Goal: Task Accomplishment & Management: Manage account settings

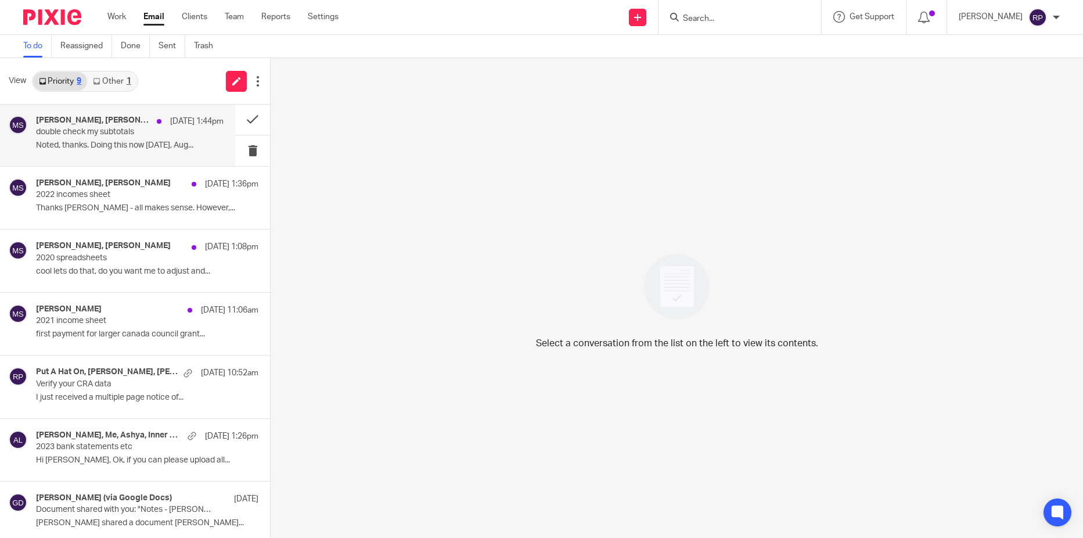
scroll to position [133, 0]
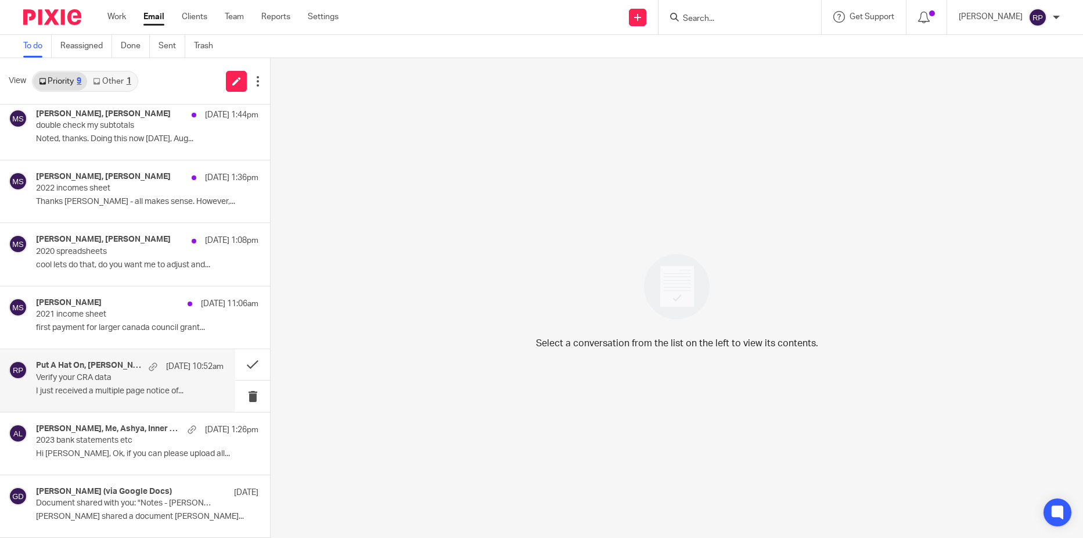
click at [90, 397] on div "Put A Hat On, Siobhan Barker, Gillian Cofsky, Me, siobhan barker Aug 19 10:52am…" at bounding box center [130, 380] width 188 height 39
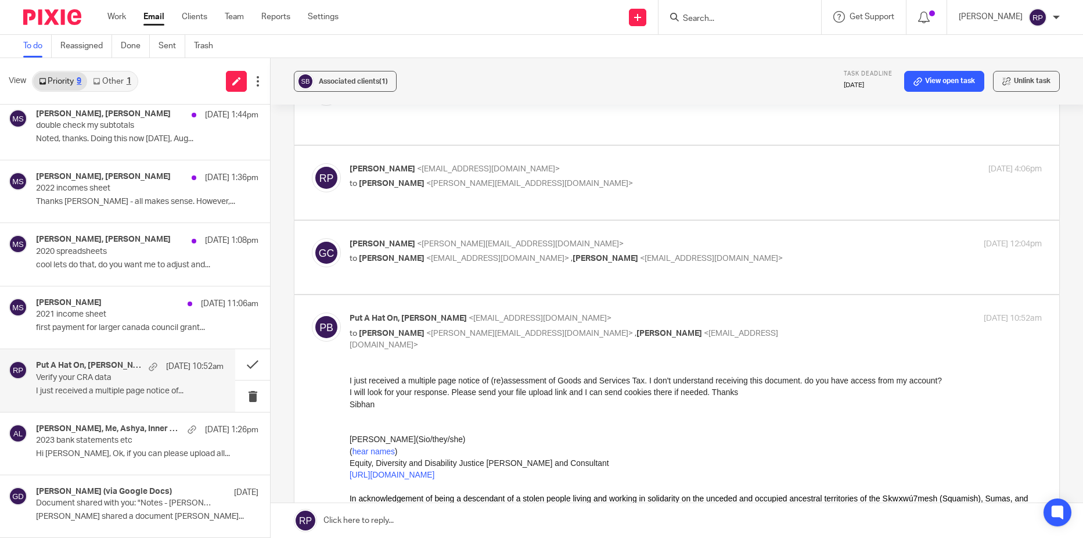
scroll to position [813, 0]
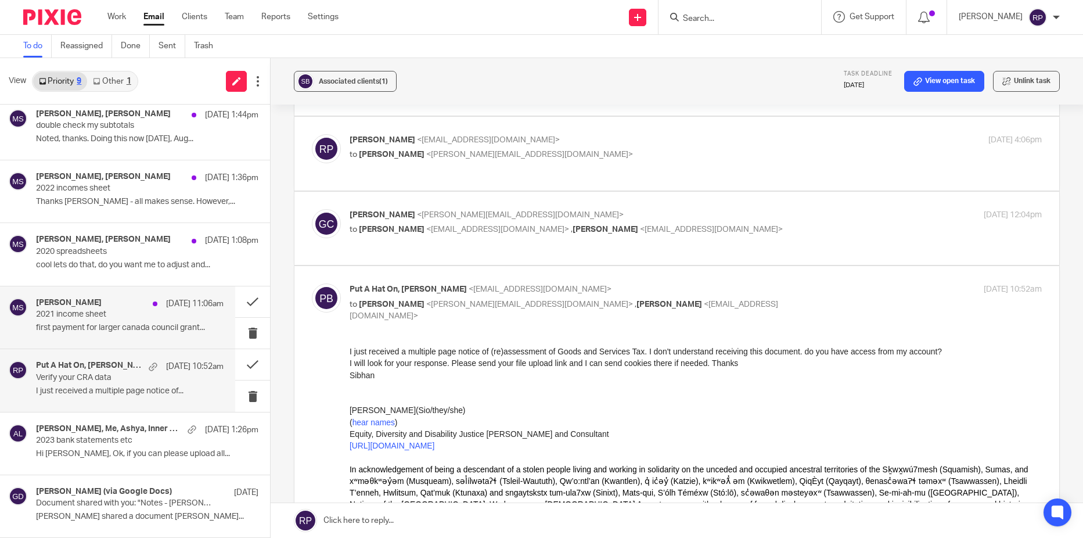
click at [72, 332] on p "first payment for larger canada council grant..." at bounding box center [130, 328] width 188 height 10
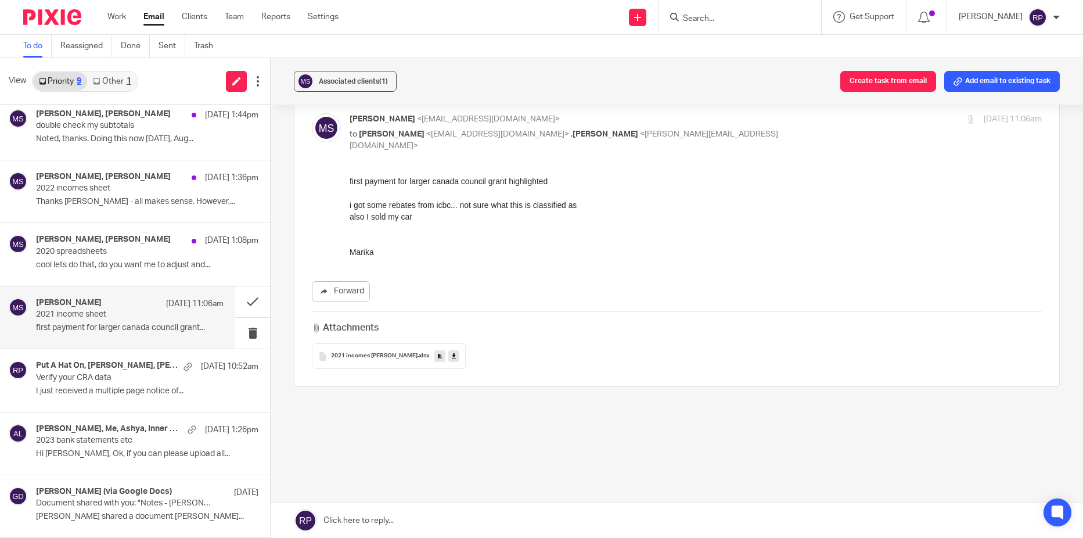
scroll to position [0, 0]
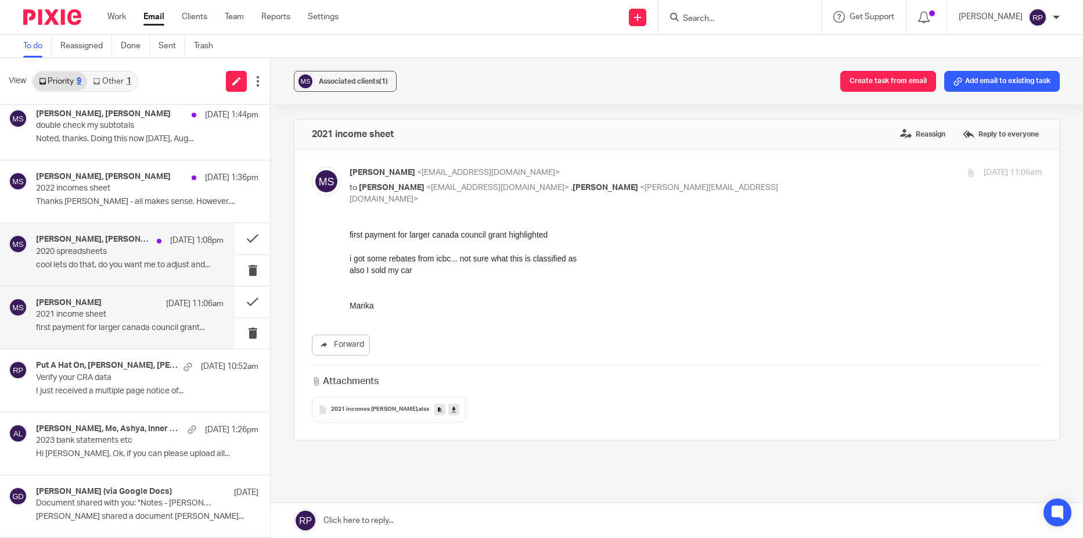
click at [130, 277] on div "Marika Swan, Gillian Cofsky Aug 20 1:08pm 2020 spreadsheets cool lets do that, …" at bounding box center [117, 254] width 235 height 62
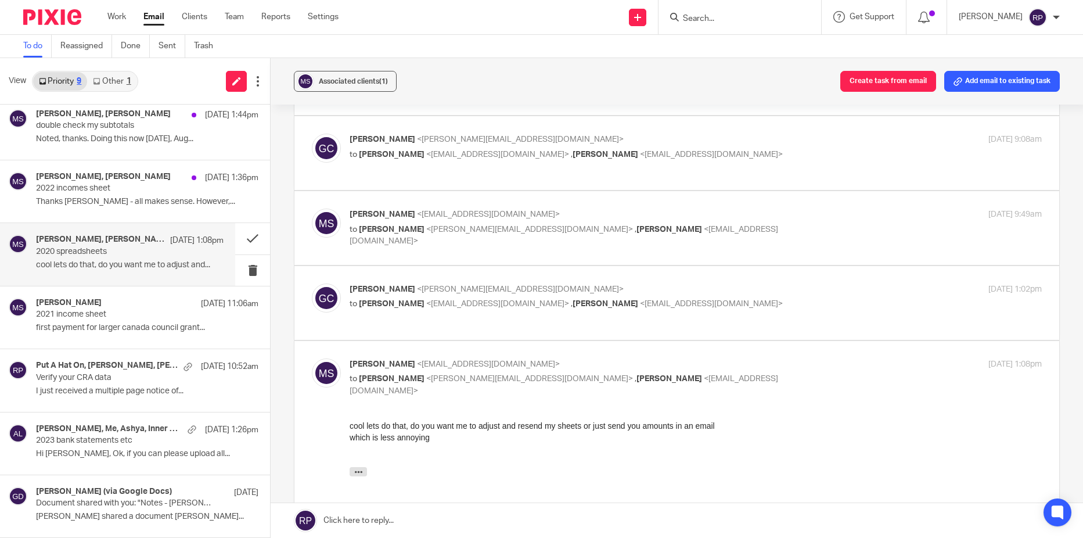
scroll to position [465, 0]
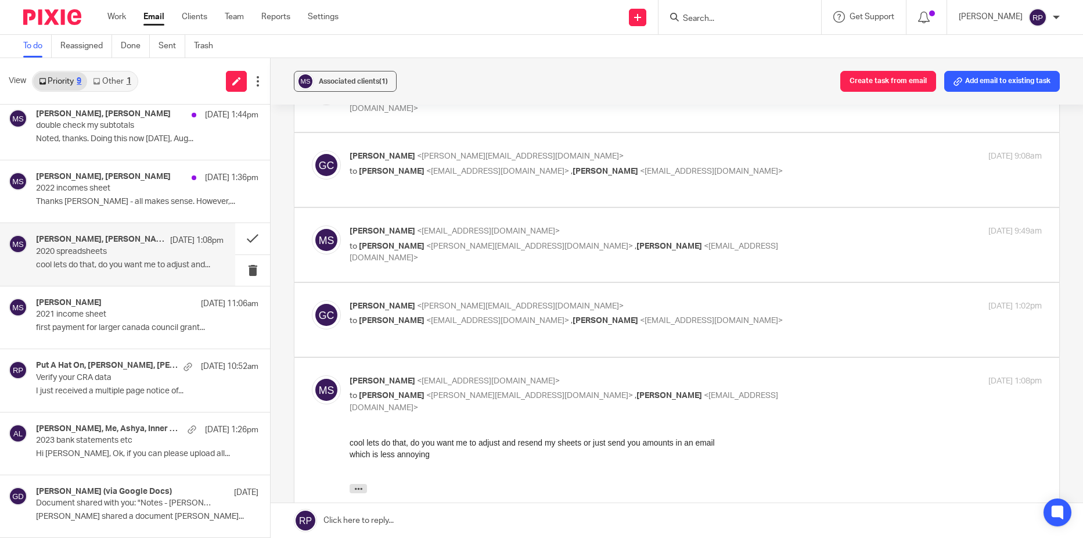
click at [760, 242] on p "to Gillian Cofsky <gillian@letsmakeitcount.ca> , Rebecca Page <tax@letsmakeitco…" at bounding box center [581, 252] width 462 height 24
checkbox input "true"
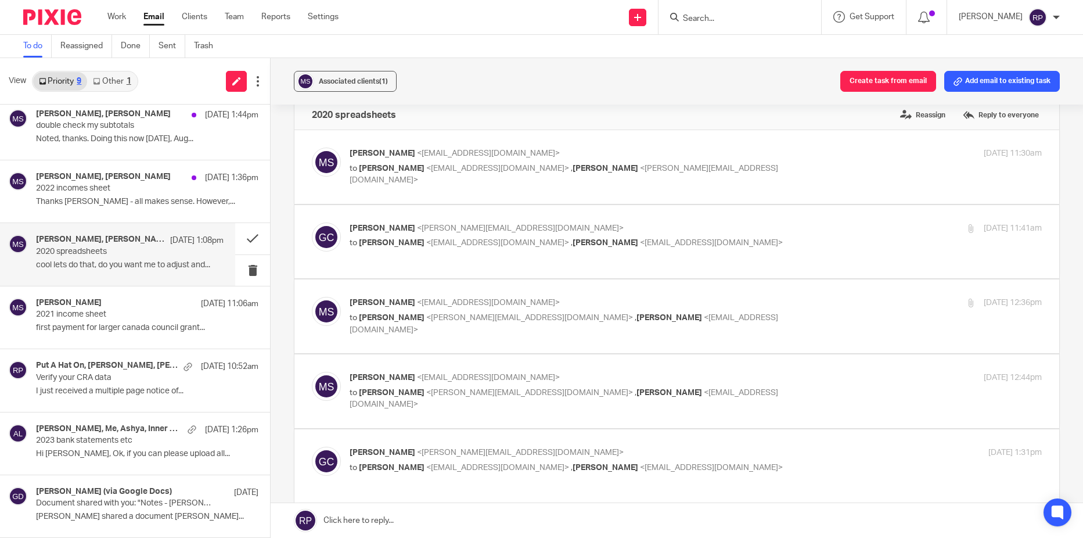
scroll to position [0, 0]
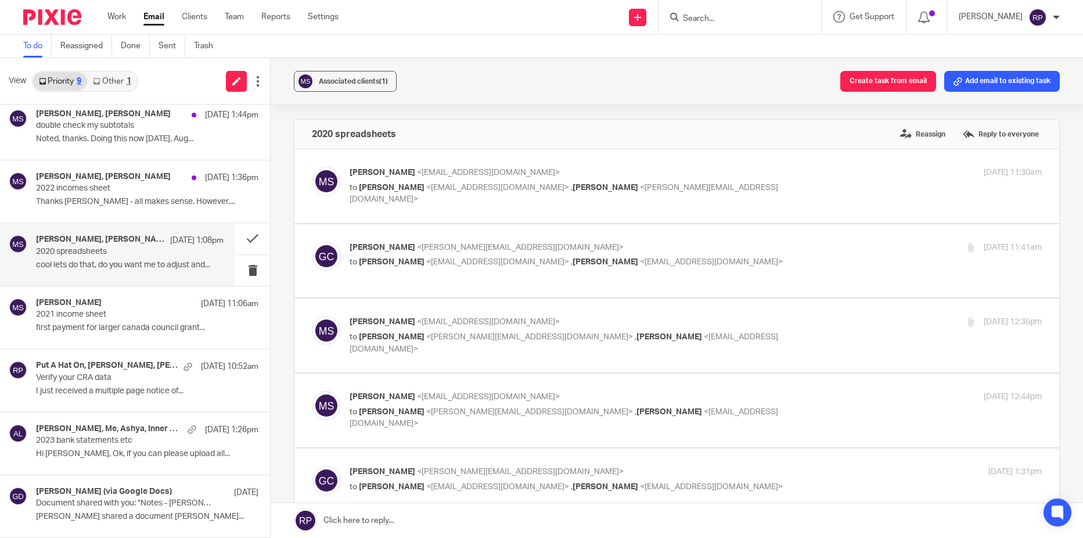
click at [730, 204] on div "Marika Swan <msmarikaswan@gmail.com> to Rebecca Page <tax@letsmakeitcount.ca> ,…" at bounding box center [677, 186] width 730 height 39
click at [728, 185] on p "to Rebecca Page <tax@letsmakeitcount.ca> , Gillian Cofsky <gillian@letsmakeitco…" at bounding box center [581, 194] width 462 height 24
checkbox input "true"
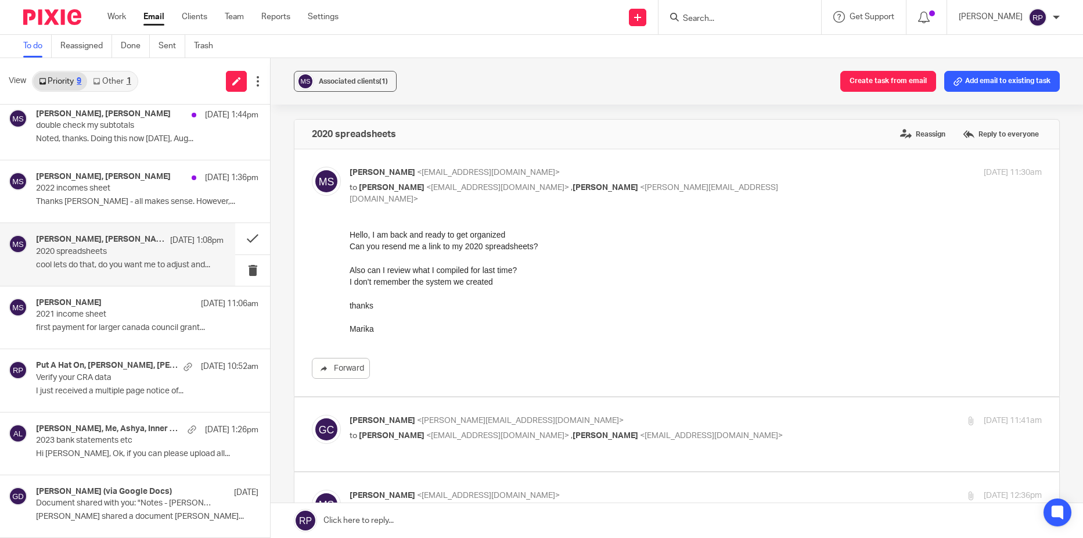
click at [757, 421] on p "Gillian Cofsky <gillian@letsmakeitcount.ca>" at bounding box center [581, 421] width 462 height 12
checkbox input "true"
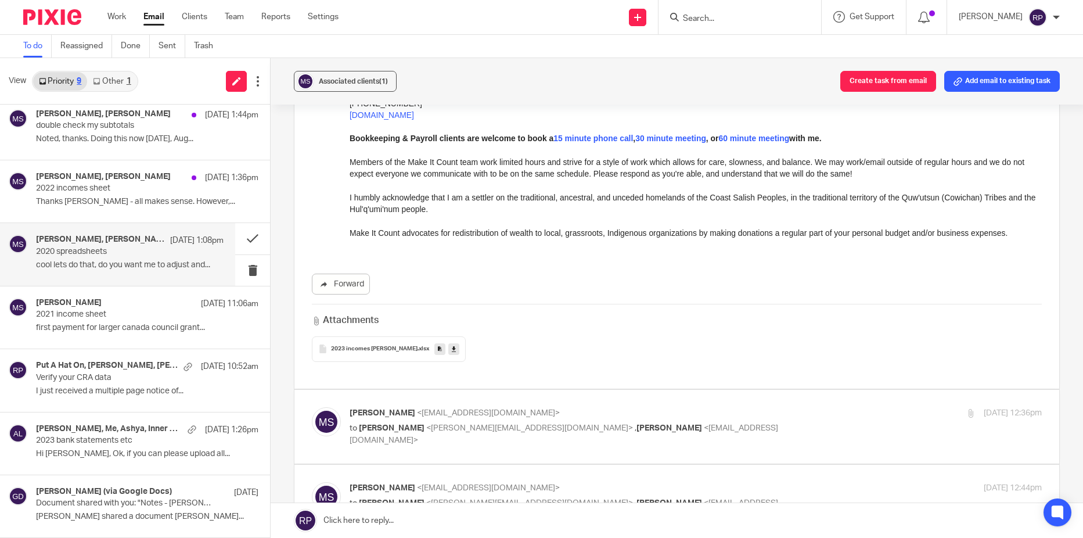
scroll to position [697, 0]
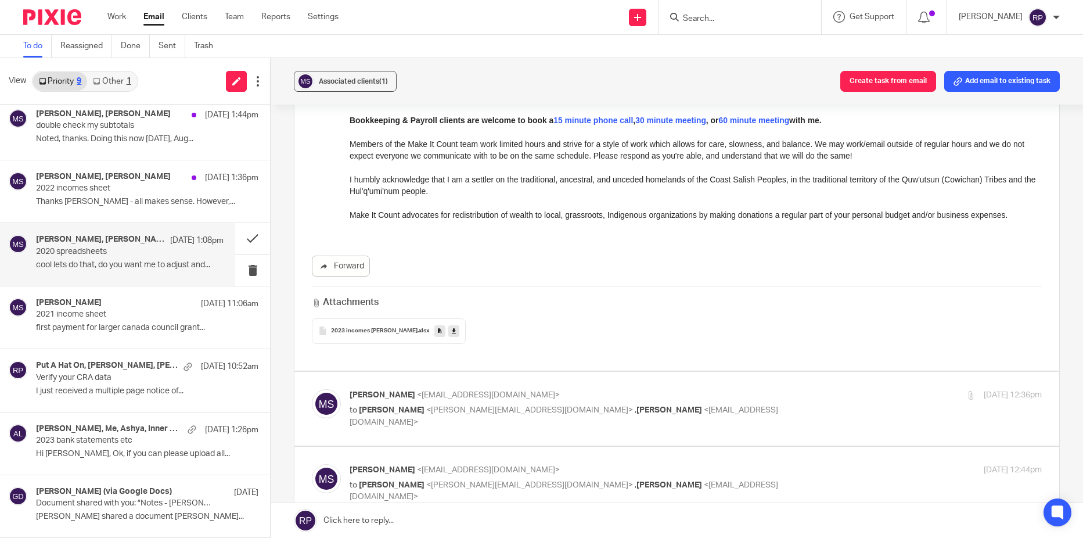
click at [747, 403] on div "Marika Swan <msmarikaswan@gmail.com> to Gillian Cofsky <gillian@letsmakeitcount…" at bounding box center [581, 408] width 462 height 39
checkbox input "true"
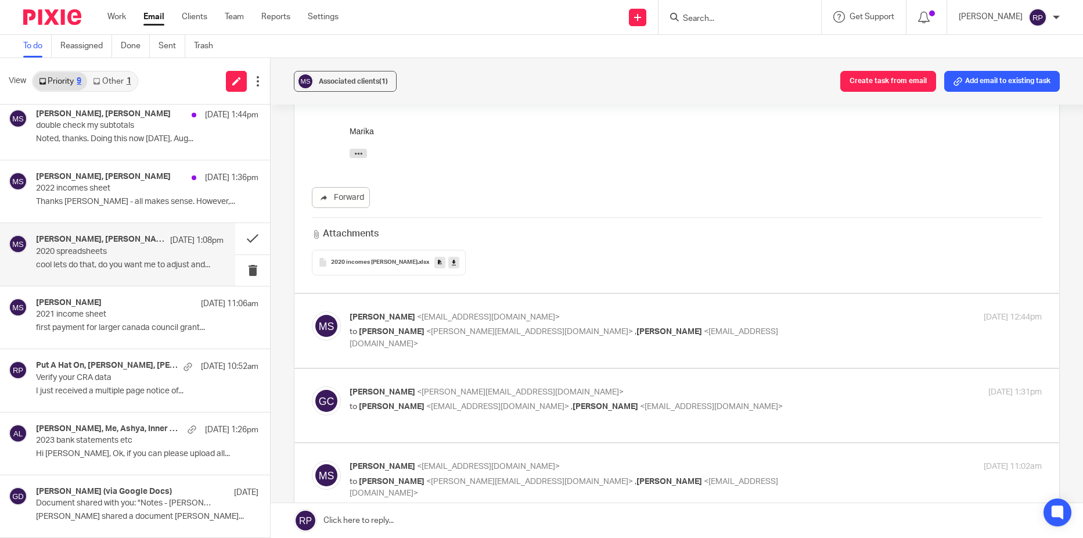
scroll to position [1162, 0]
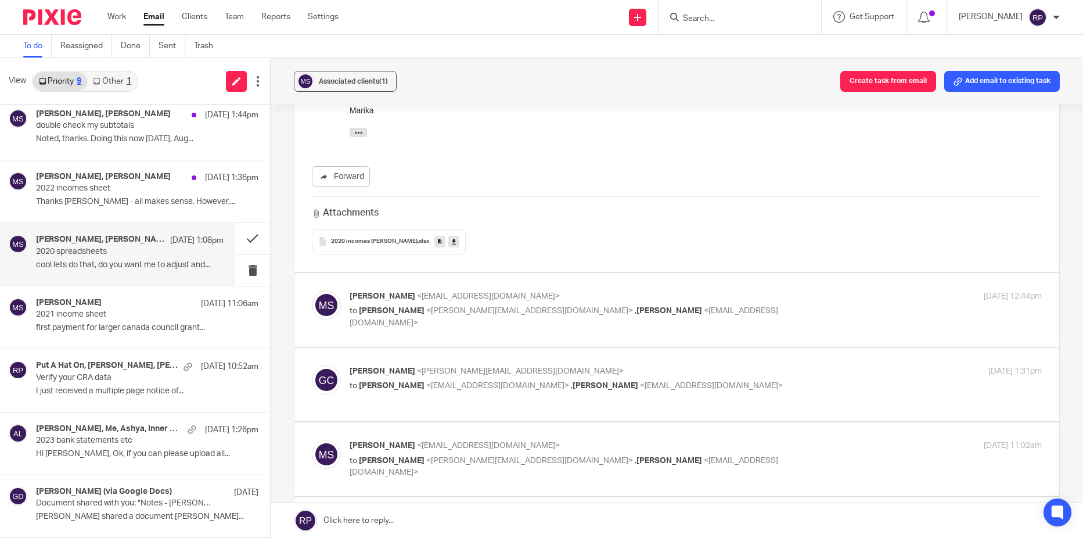
click at [739, 307] on p "to Gillian Cofsky <gillian@letsmakeitcount.ca> , Rebecca Page <tax@letsmakeitco…" at bounding box center [581, 317] width 462 height 24
checkbox input "true"
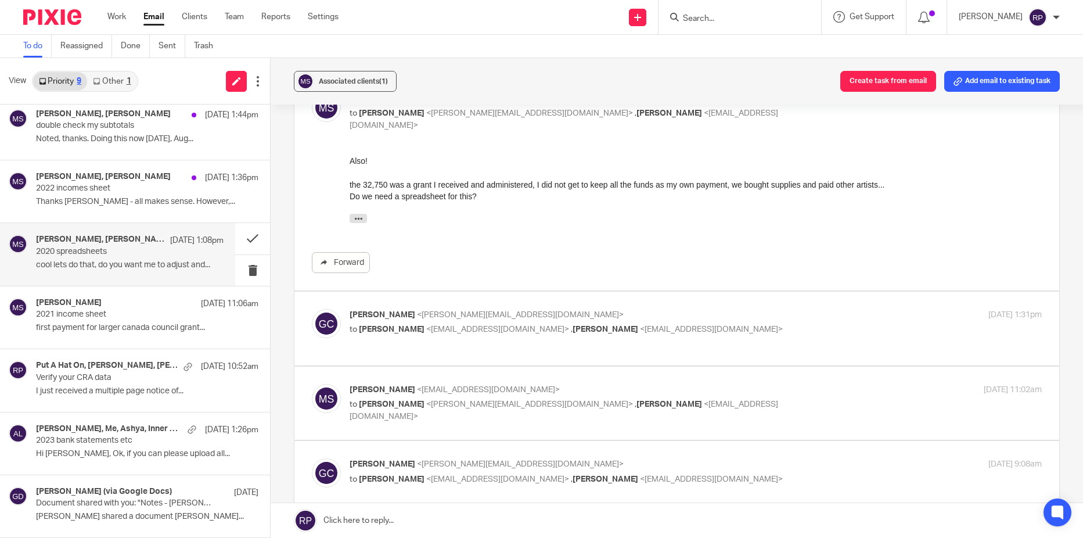
scroll to position [1394, 0]
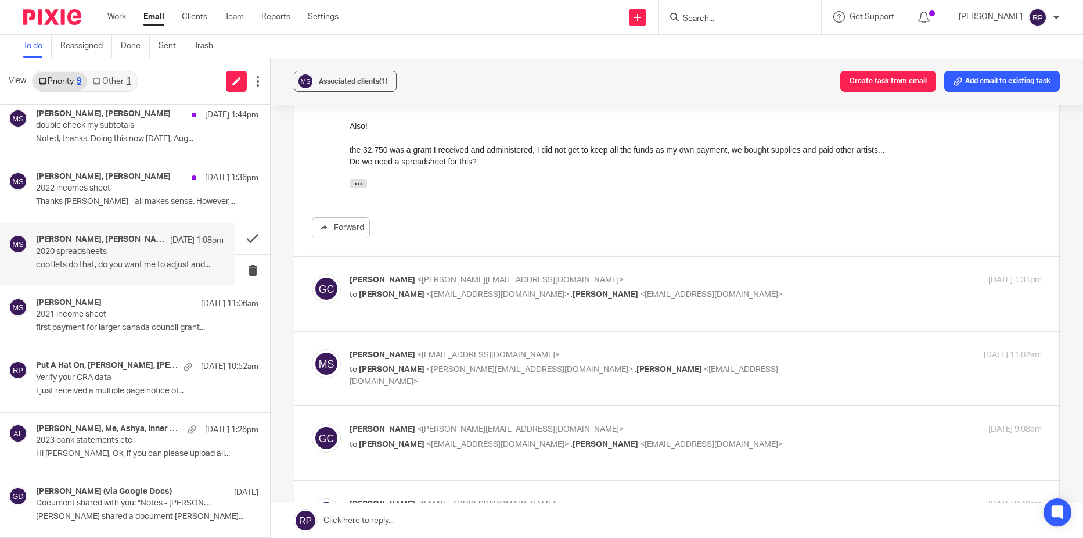
click at [739, 307] on div "Gillian Cofsky <gillian@letsmakeitcount.ca> to Marika Swan <msmarikaswan@gmail.…" at bounding box center [677, 293] width 730 height 39
click at [743, 292] on p "to Marika Swan <msmarikaswan@gmail.com> , Rebecca Page <tax@letsmakeitcount.ca>" at bounding box center [581, 295] width 462 height 12
checkbox input "true"
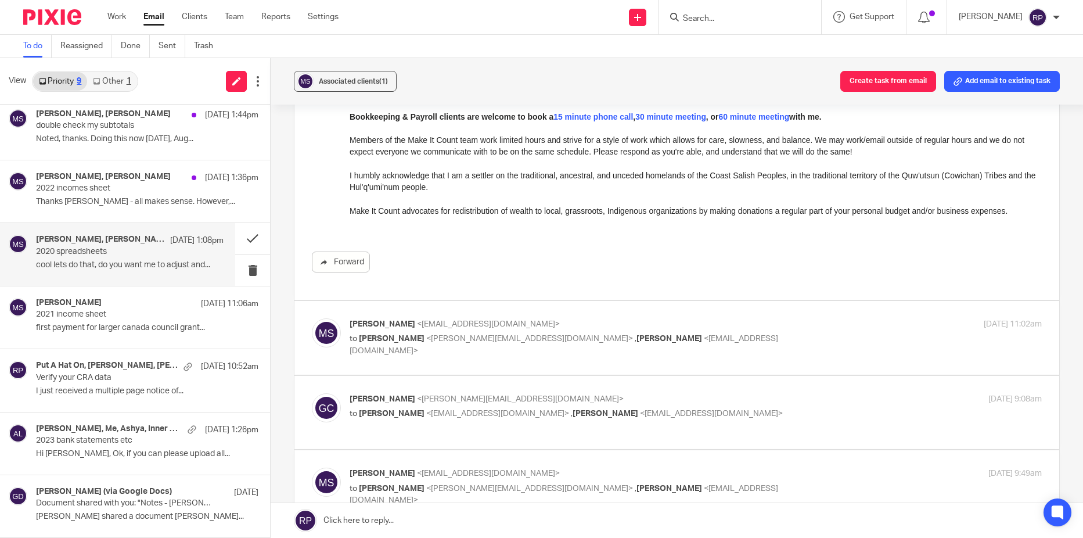
scroll to position [1917, 0]
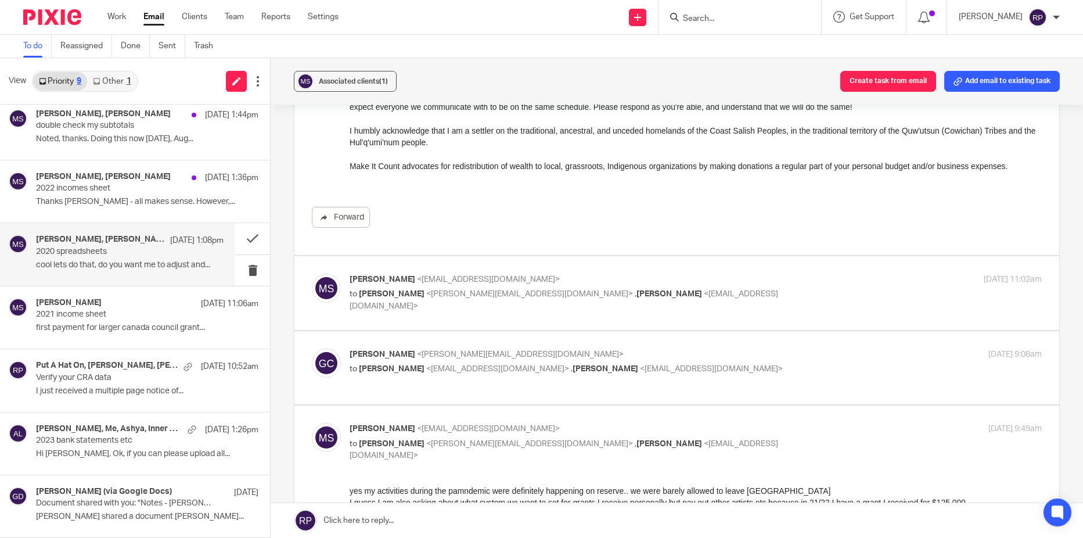
click at [753, 294] on p "to Gillian Cofsky <gillian@letsmakeitcount.ca> , Rebecca Page <tax@letsmakeitco…" at bounding box center [581, 300] width 462 height 24
checkbox input "true"
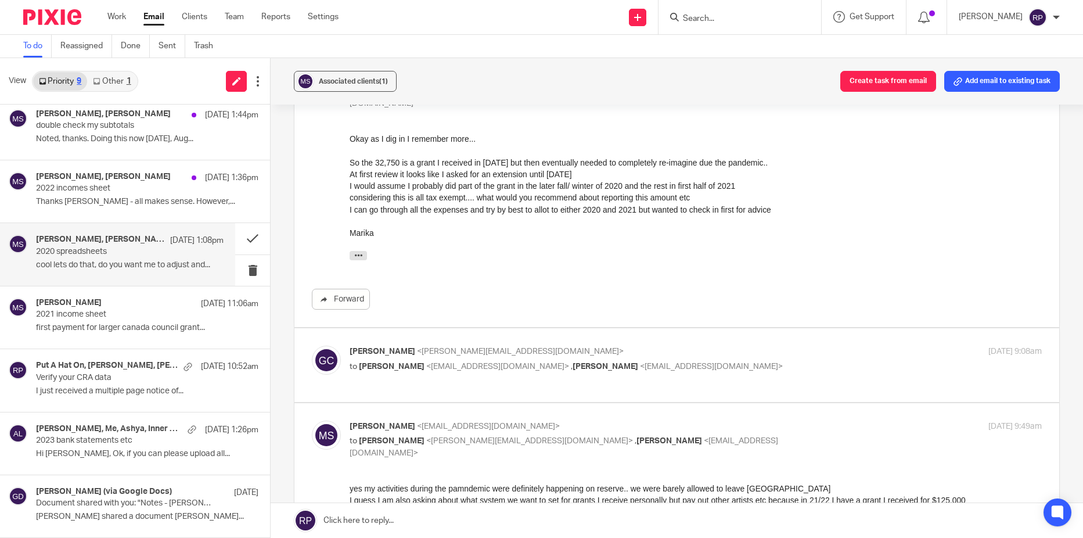
scroll to position [2149, 0]
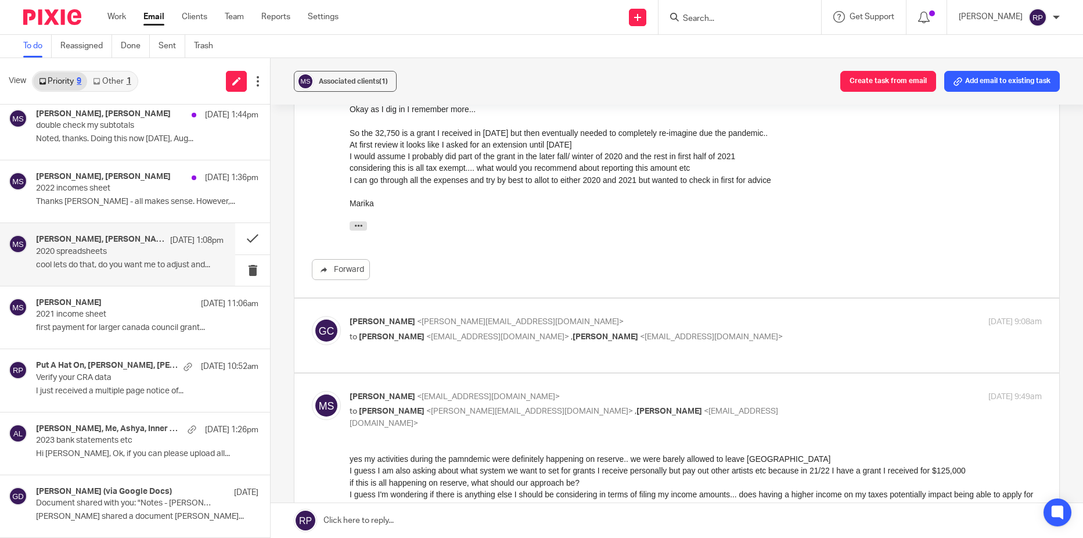
click at [765, 322] on p "Gillian Cofsky <gillian@letsmakeitcount.ca>" at bounding box center [581, 322] width 462 height 12
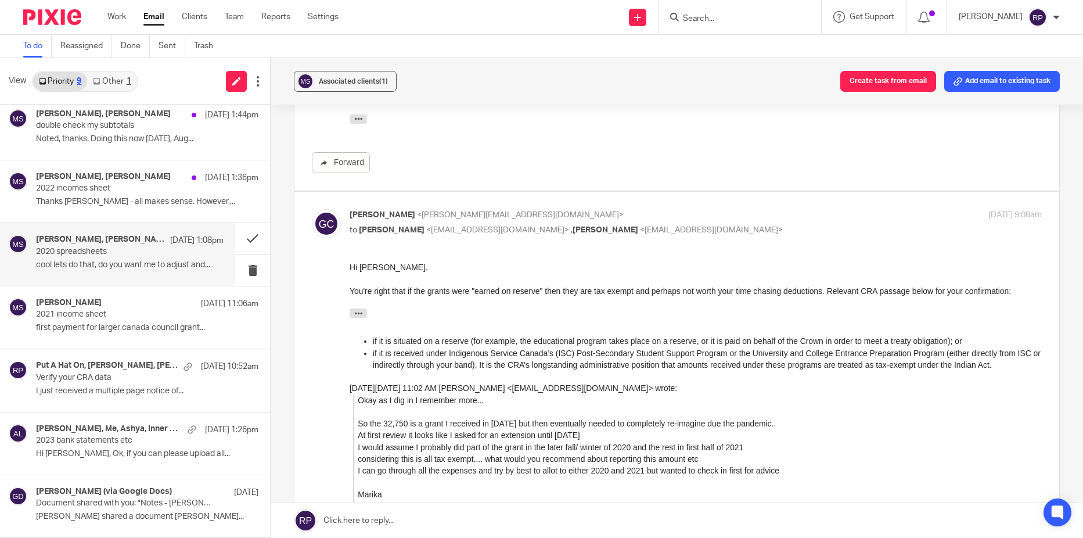
scroll to position [2265, 0]
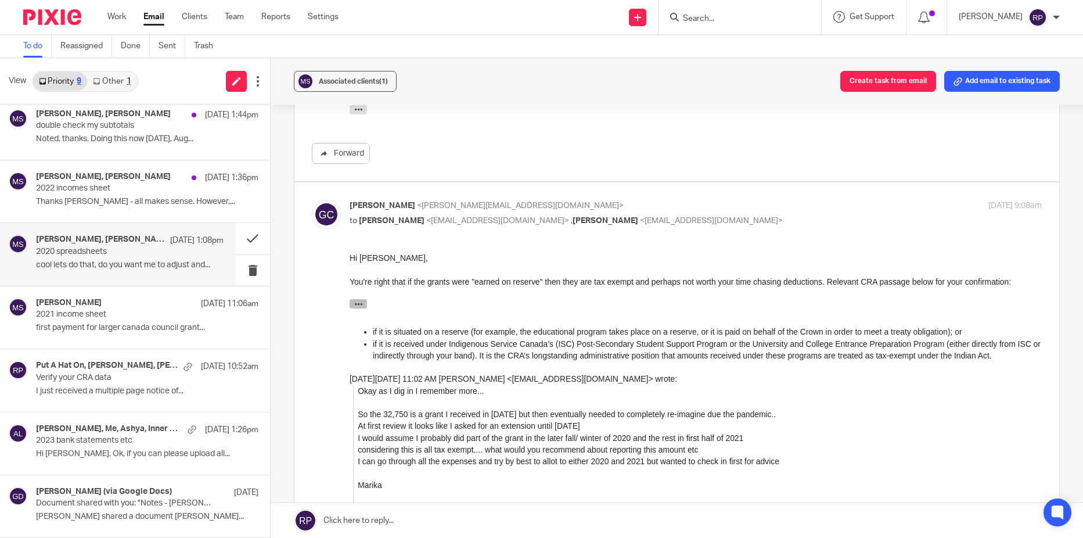
click at [356, 306] on icon "button" at bounding box center [358, 304] width 9 height 9
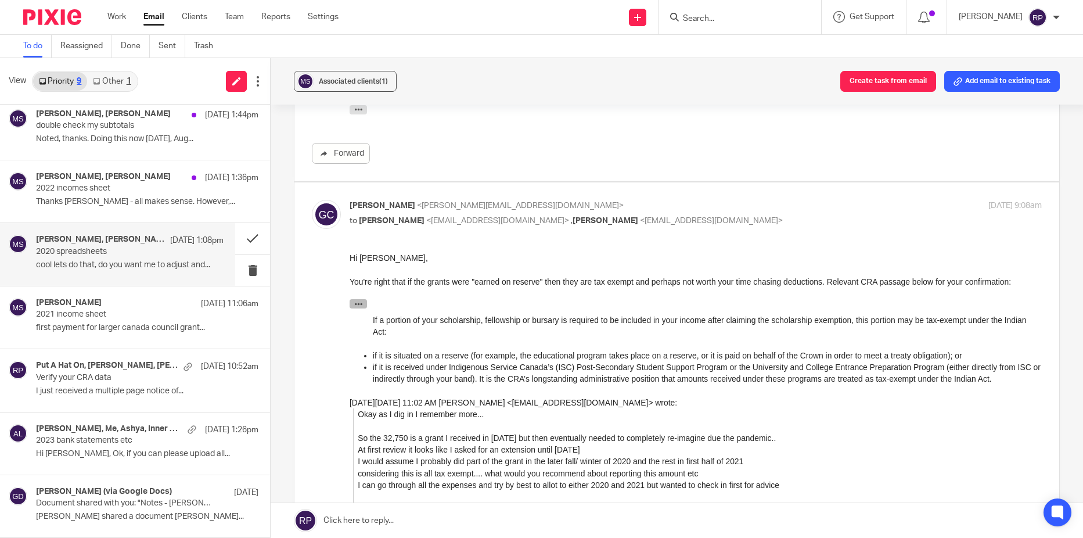
click at [356, 306] on icon "button" at bounding box center [358, 304] width 9 height 9
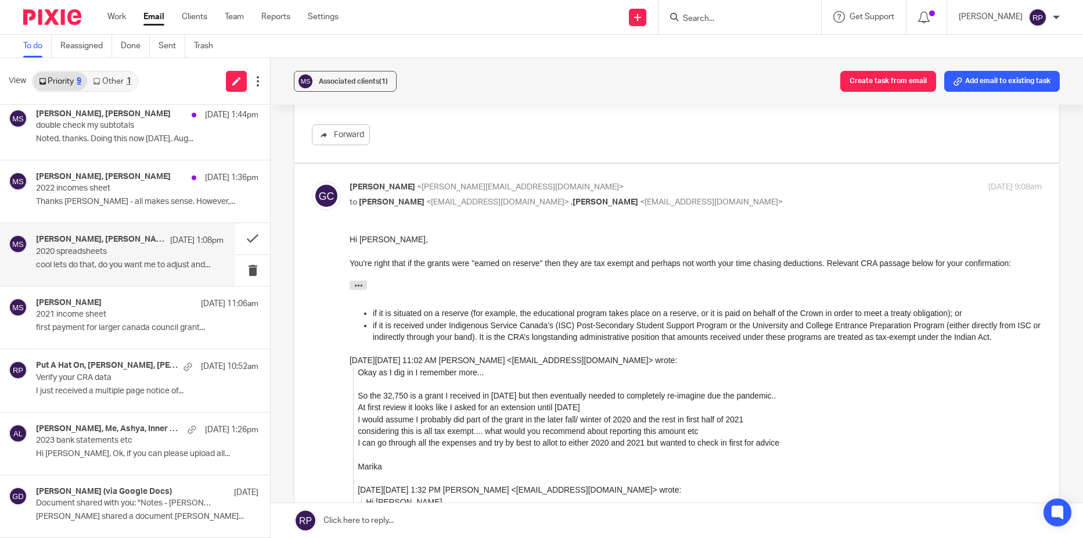
scroll to position [2091, 0]
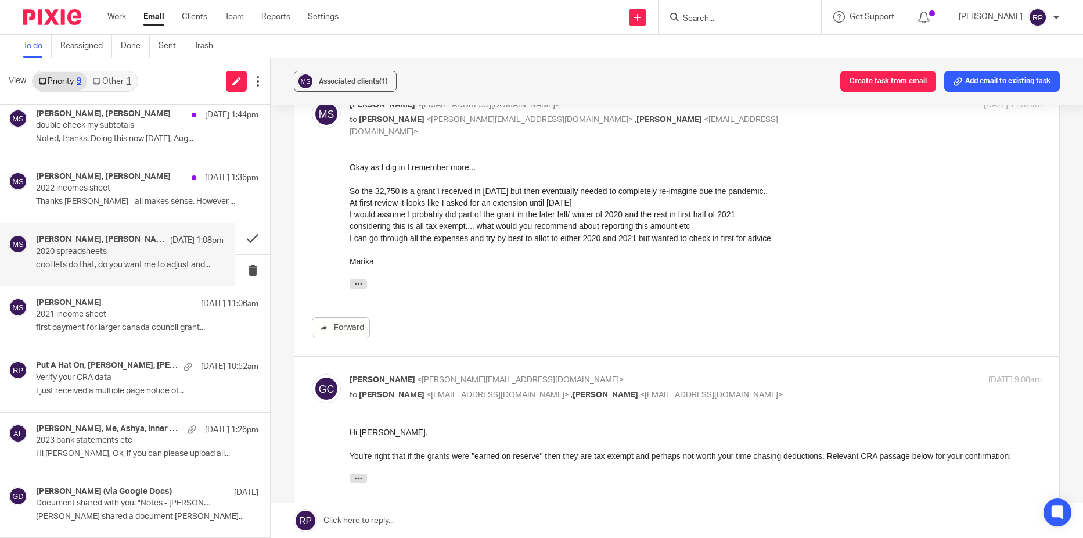
click at [754, 386] on p "Gillian Cofsky <gillian@letsmakeitcount.ca>" at bounding box center [581, 380] width 462 height 12
checkbox input "false"
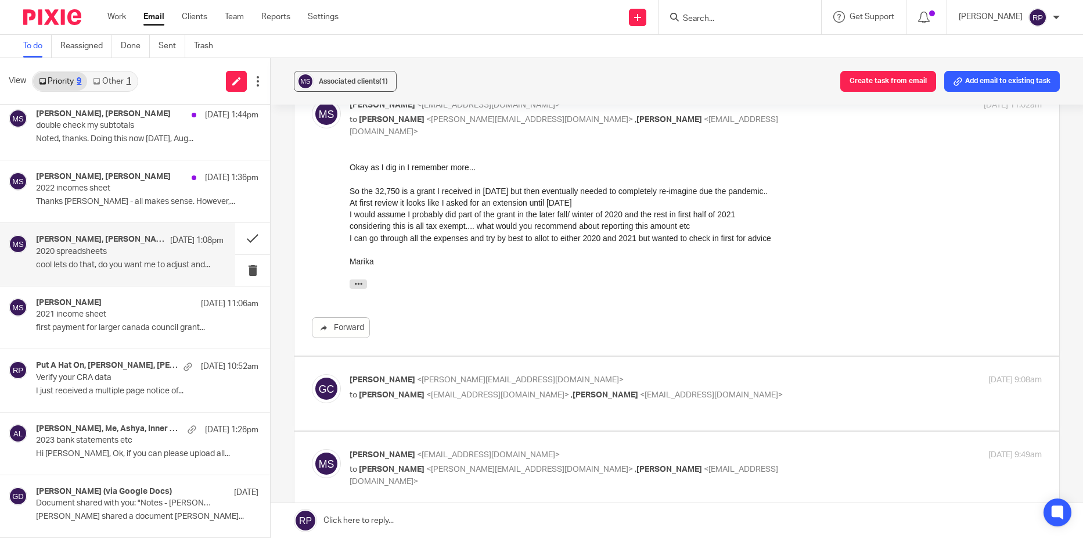
click at [753, 450] on p "Marika Swan <msmarikaswan@gmail.com>" at bounding box center [581, 455] width 462 height 12
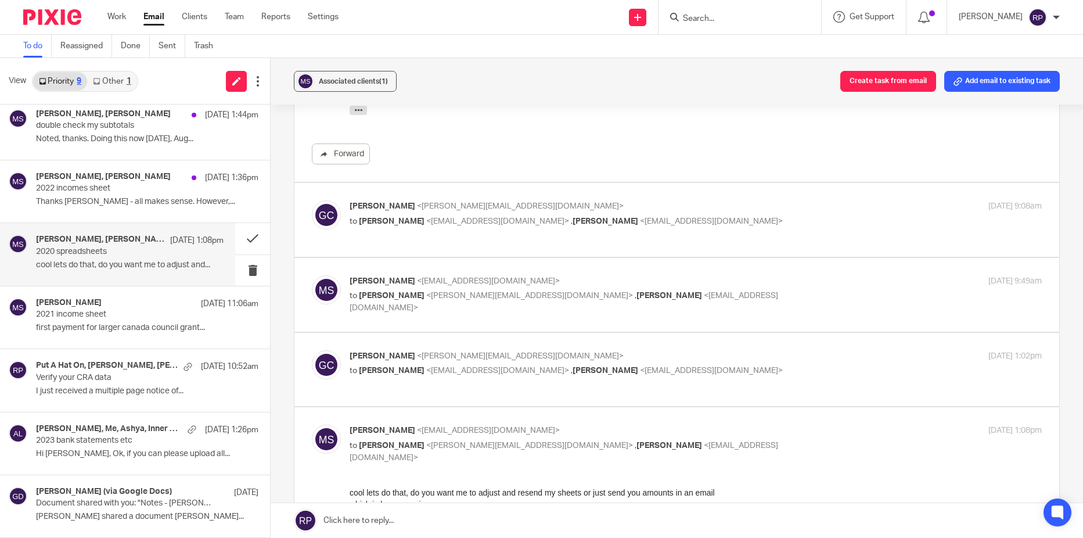
scroll to position [2265, 0]
click at [739, 277] on p "Marika Swan <msmarikaswan@gmail.com>" at bounding box center [581, 281] width 462 height 12
checkbox input "true"
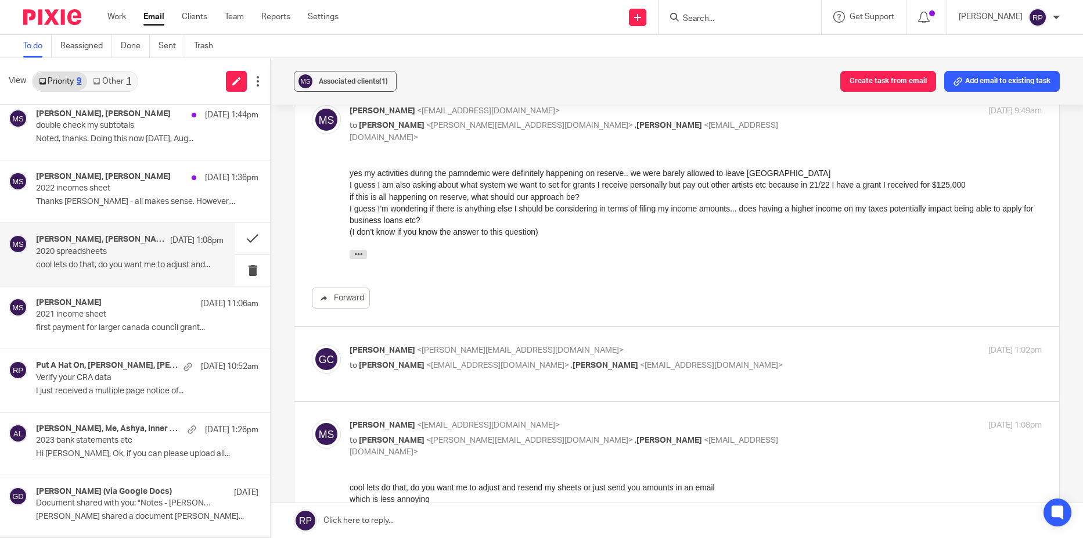
scroll to position [2439, 0]
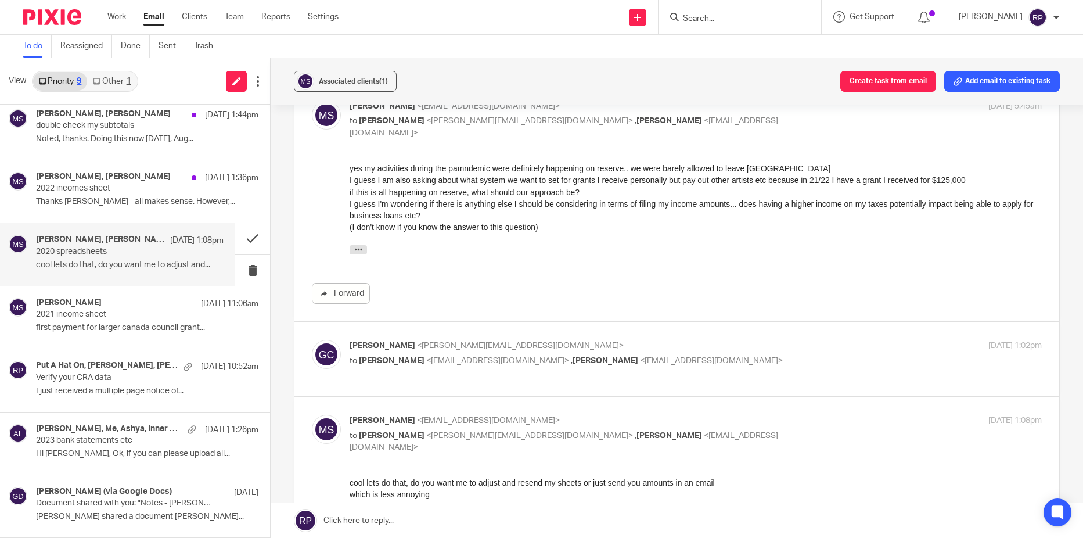
click at [734, 347] on p "Gillian Cofsky <gillian@letsmakeitcount.ca>" at bounding box center [581, 346] width 462 height 12
checkbox input "true"
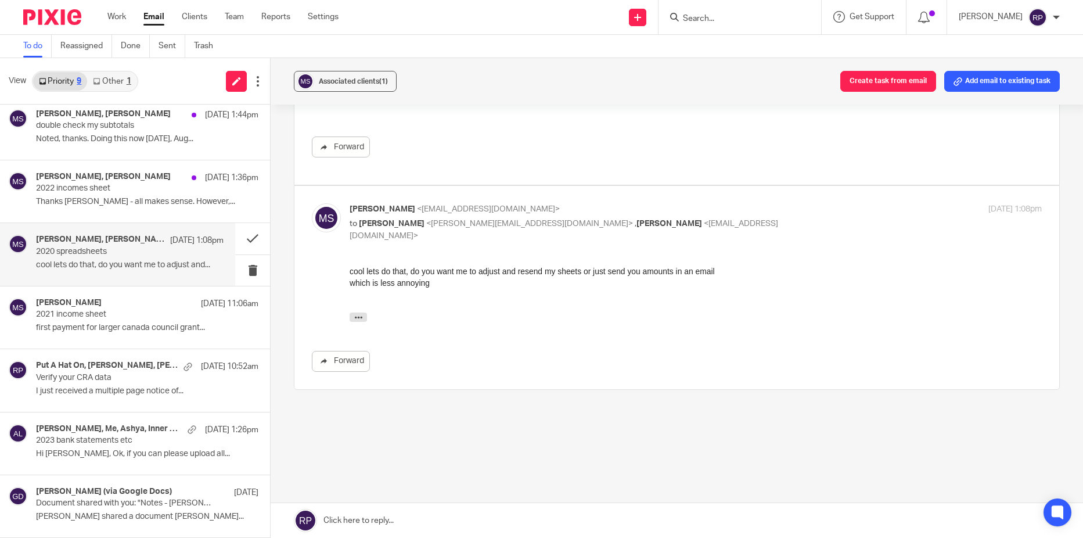
scroll to position [3078, 0]
click at [109, 323] on p "first payment for larger canada council grant..." at bounding box center [130, 328] width 188 height 10
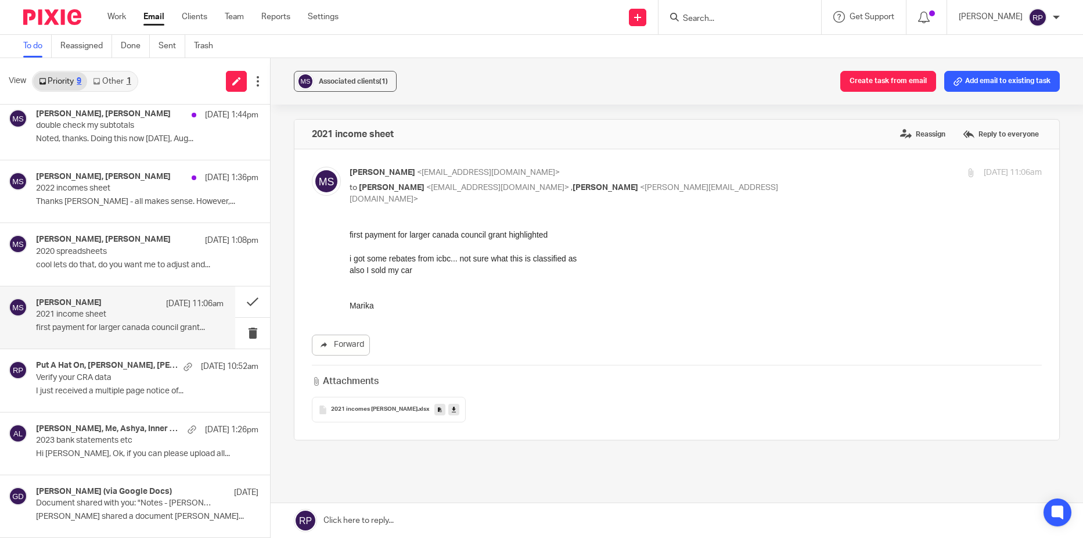
scroll to position [0, 0]
click at [116, 206] on p "Thanks Marika - all makes sense. However,..." at bounding box center [130, 202] width 188 height 10
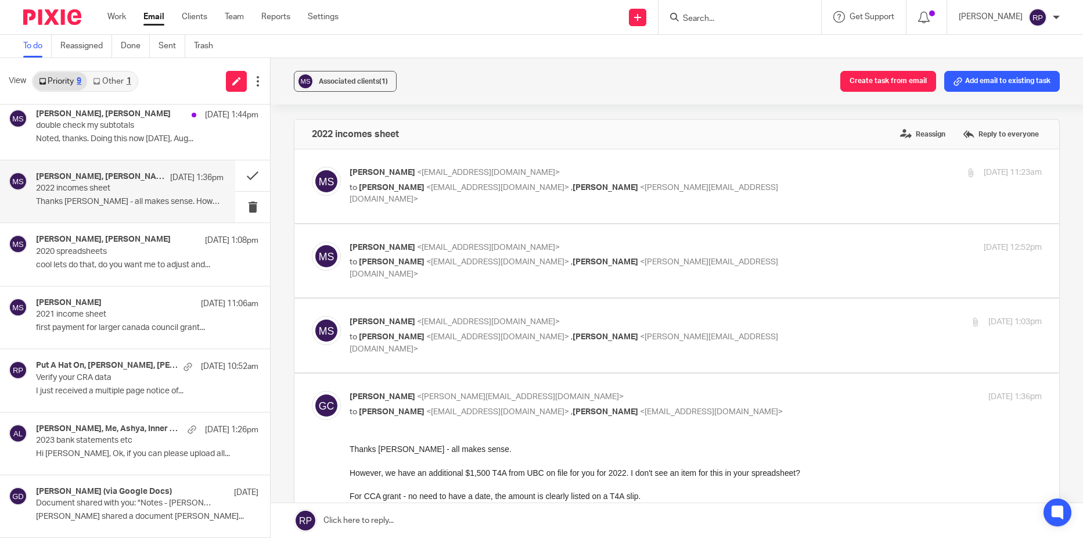
click at [811, 178] on div "Aug 20, 2025 11:23am" at bounding box center [926, 173] width 231 height 12
checkbox input "true"
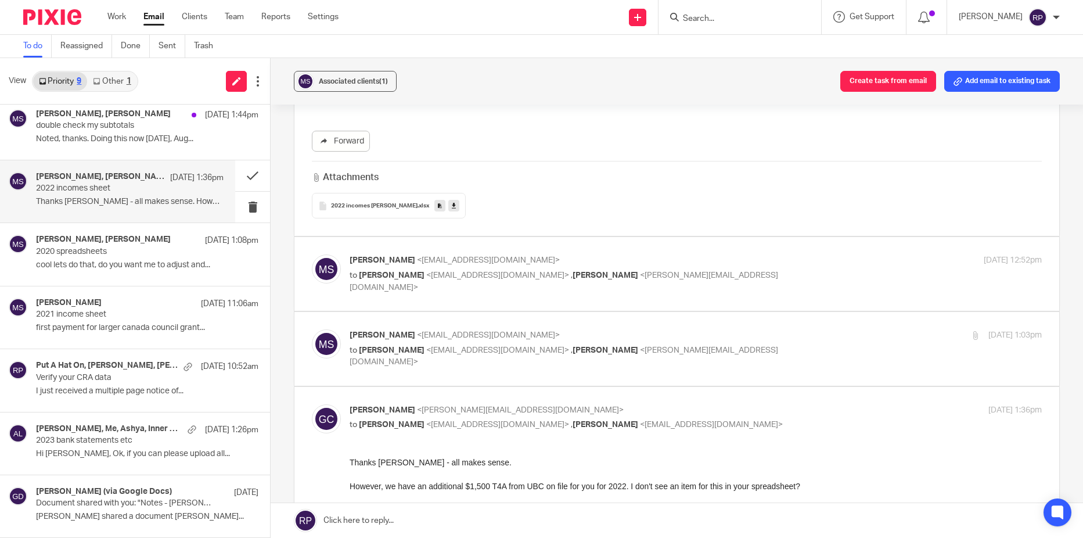
scroll to position [290, 0]
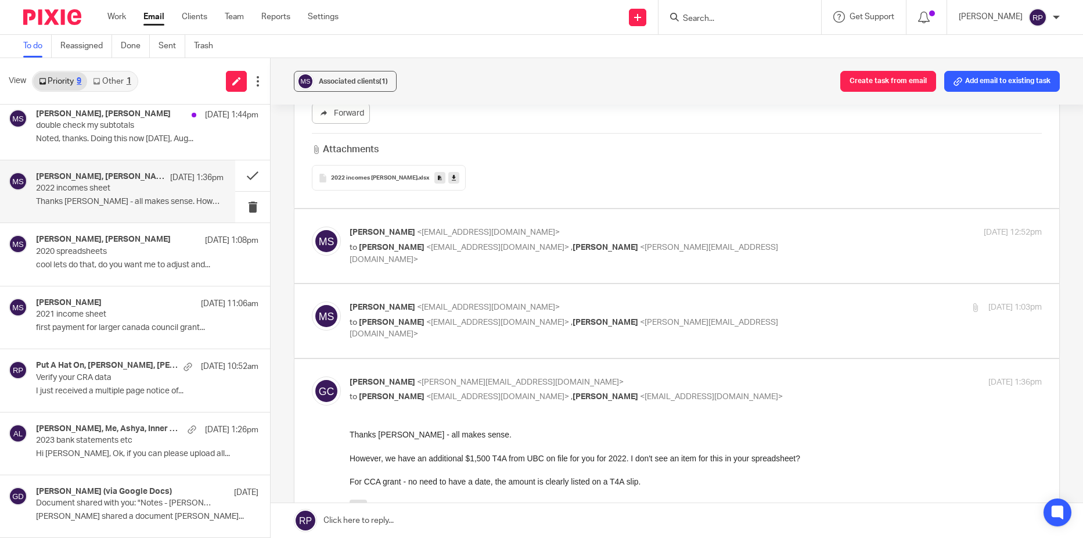
click at [813, 238] on div "Aug 20, 2025 12:52pm" at bounding box center [926, 233] width 231 height 12
checkbox input "true"
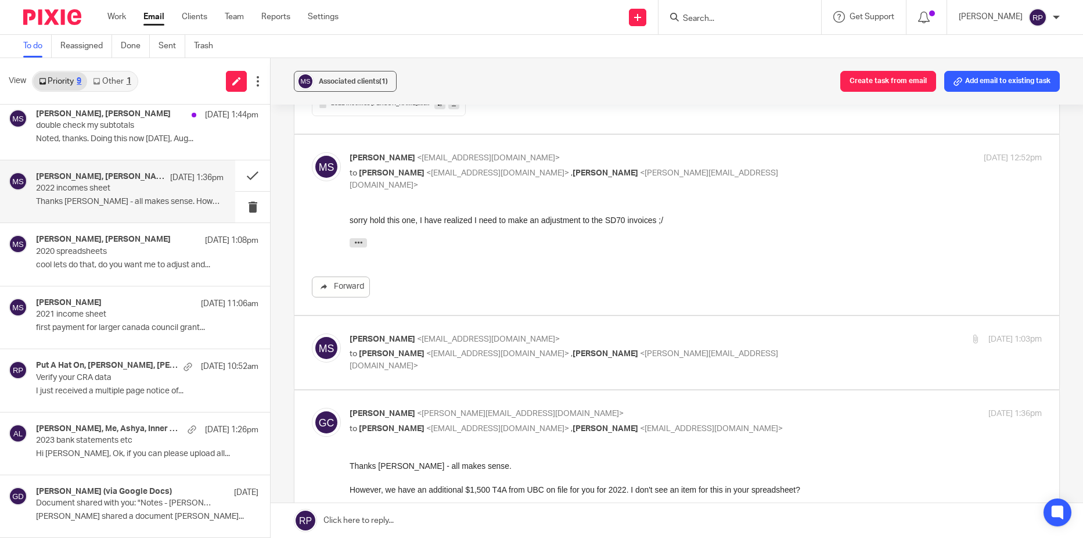
scroll to position [407, 0]
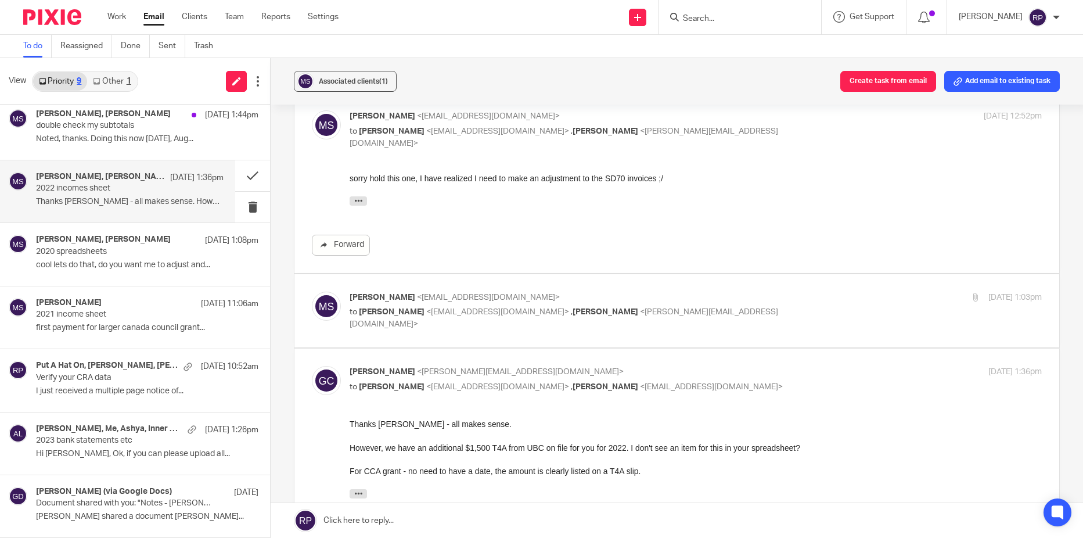
click at [793, 292] on p "Marika Swan <msmarikaswan@gmail.com>" at bounding box center [581, 298] width 462 height 12
checkbox input "true"
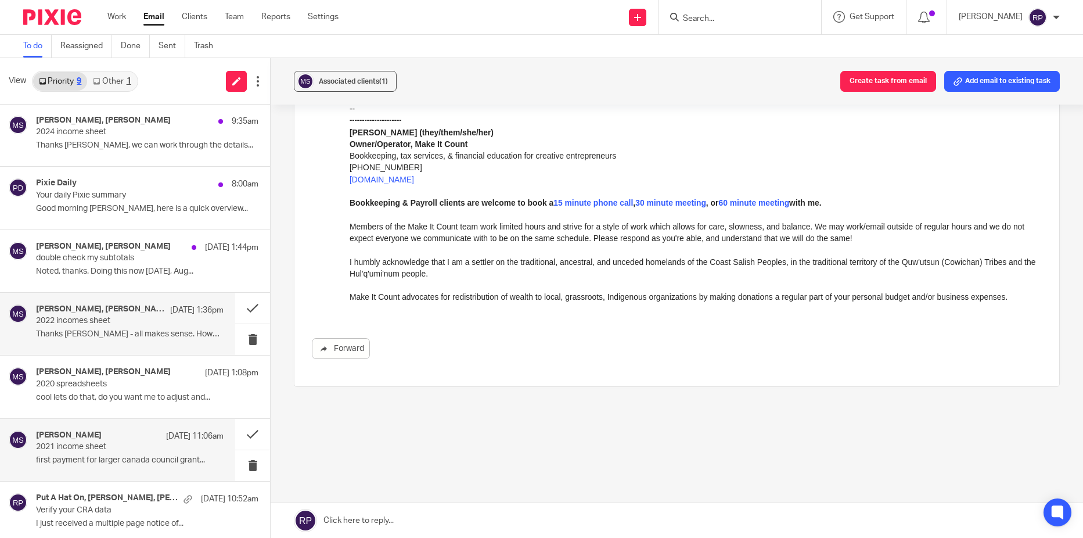
scroll to position [0, 0]
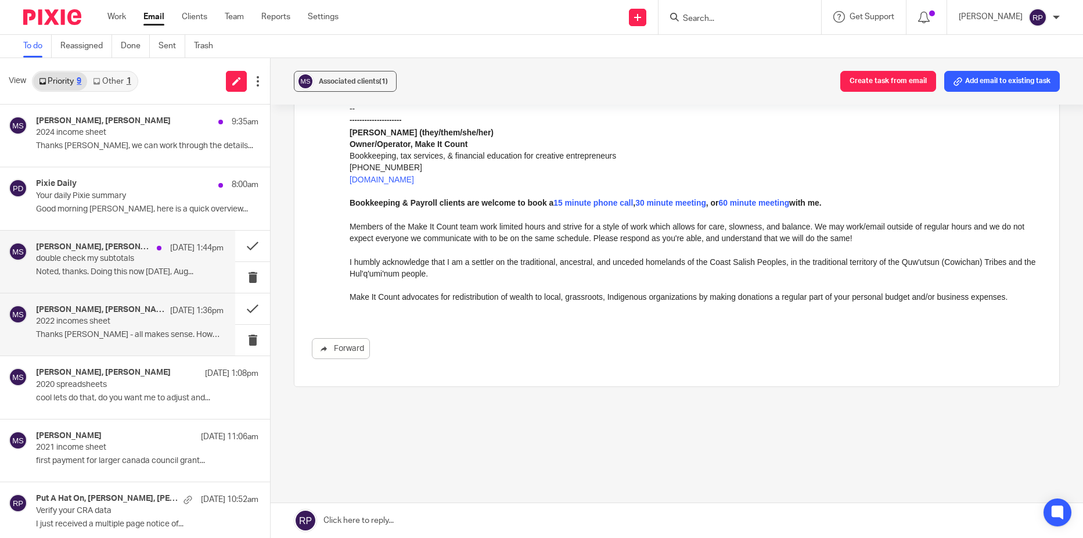
click at [76, 268] on p "Noted, thanks. Doing this now On Wed, Aug..." at bounding box center [130, 272] width 188 height 10
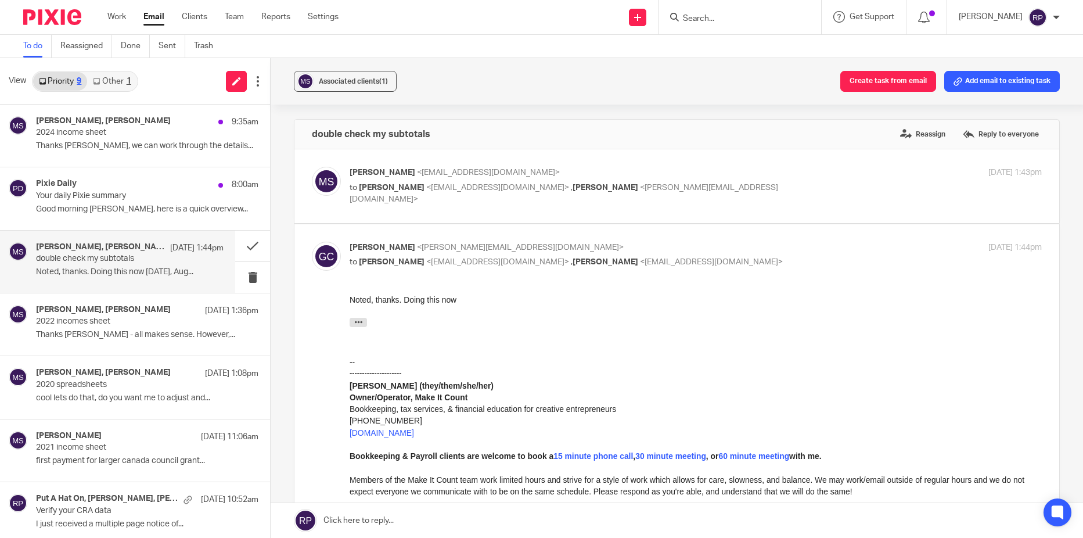
click at [748, 177] on p "Marika Swan <msmarikaswan@gmail.com>" at bounding box center [581, 173] width 462 height 12
checkbox input "true"
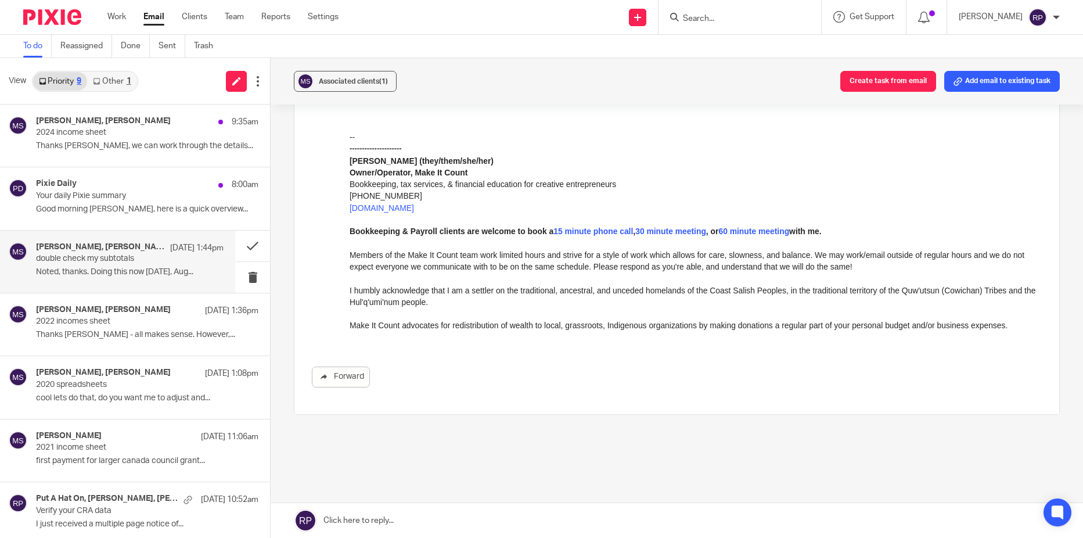
scroll to position [407, 0]
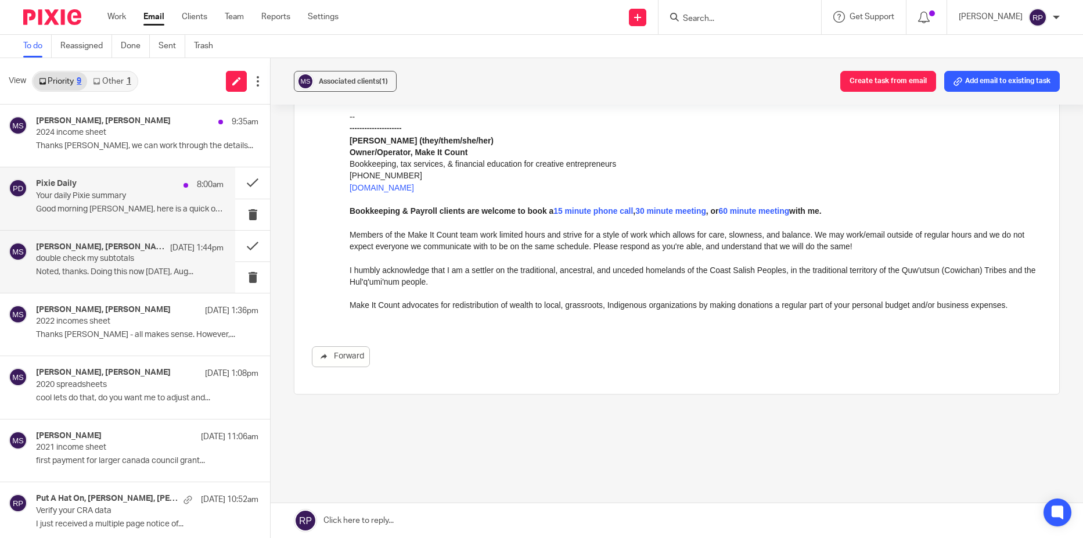
click at [77, 209] on p "Good morning Rebecca, here is a quick overview..." at bounding box center [130, 209] width 188 height 10
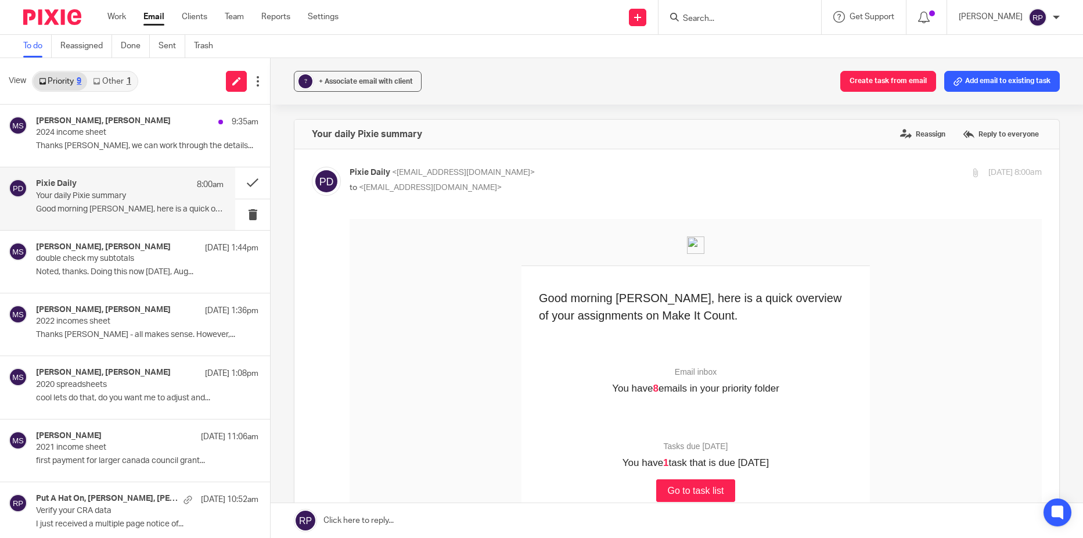
scroll to position [0, 0]
click at [240, 187] on button at bounding box center [252, 182] width 35 height 31
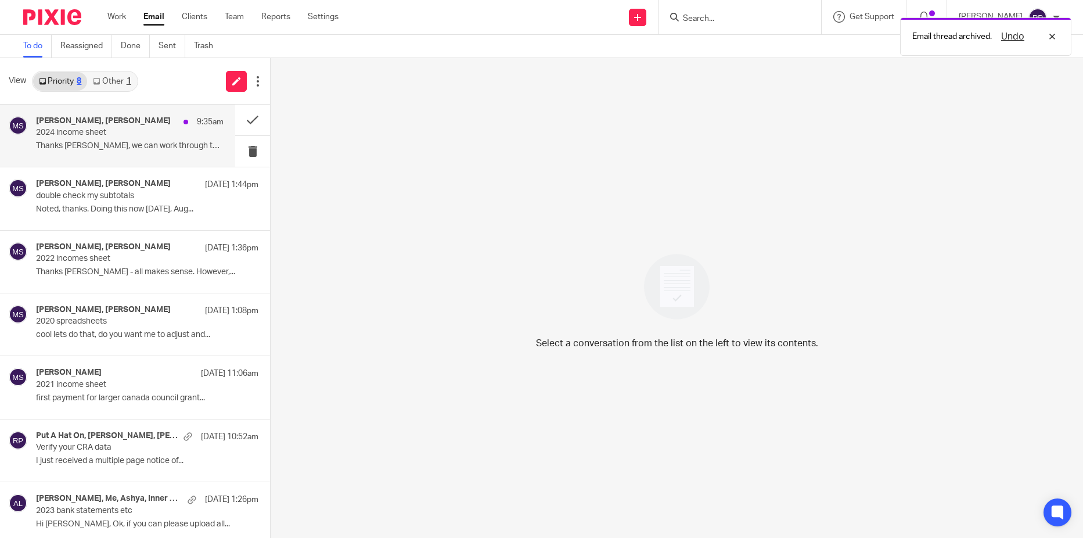
click at [74, 143] on p "Thanks Marika, we can work through the details..." at bounding box center [130, 146] width 188 height 10
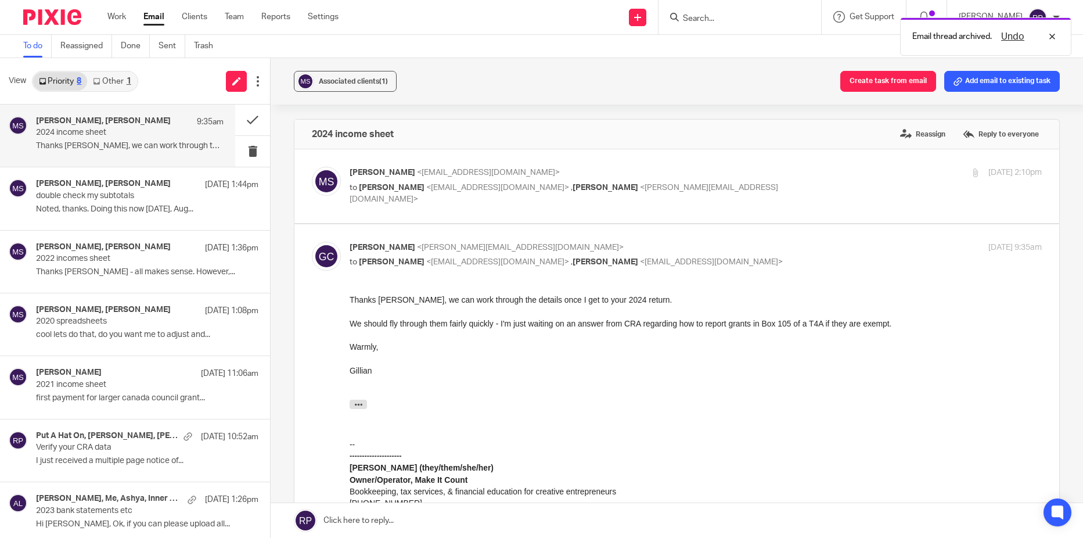
click at [770, 168] on p "Marika Swan <msmarikaswan@gmail.com>" at bounding box center [581, 173] width 462 height 12
checkbox input "true"
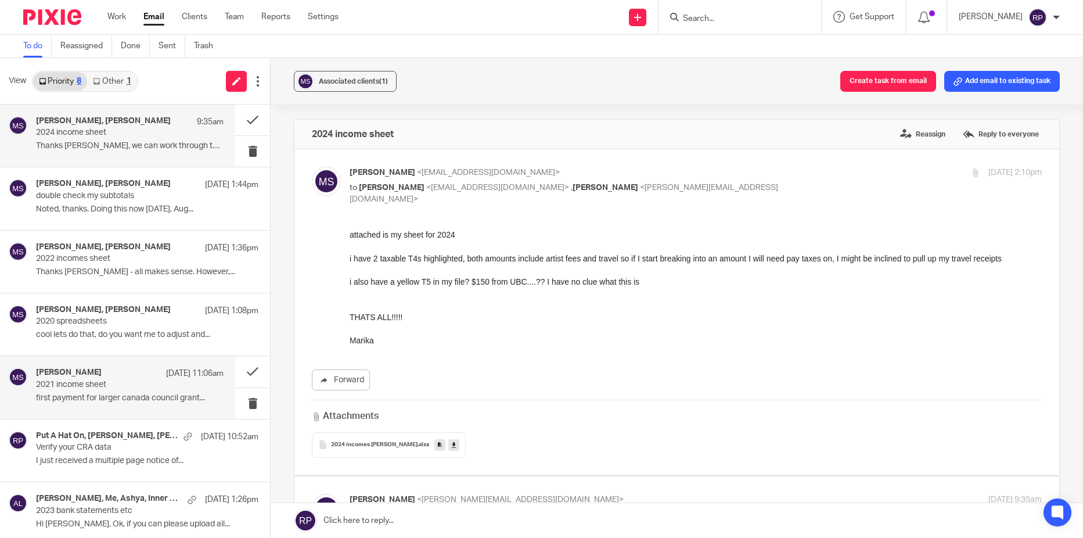
click at [69, 400] on p "first payment for larger canada council grant..." at bounding box center [130, 398] width 188 height 10
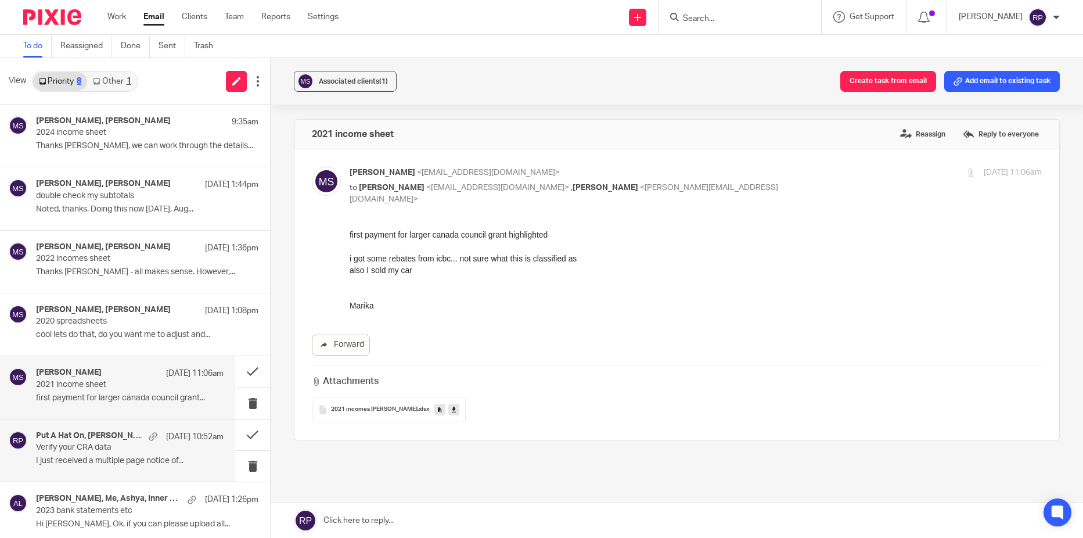
click at [70, 460] on p "I just received a multiple page notice of..." at bounding box center [130, 461] width 188 height 10
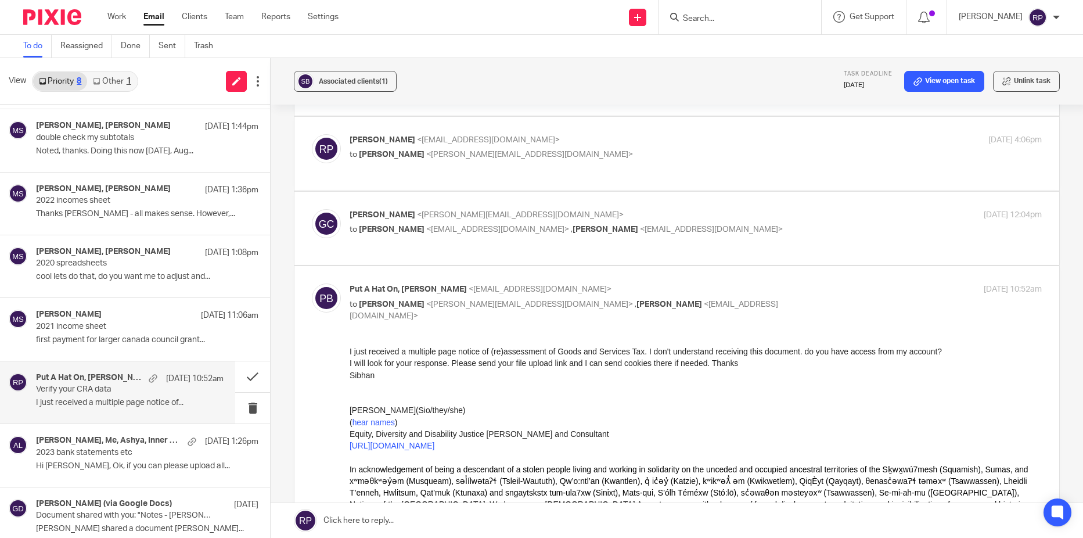
scroll to position [70, 0]
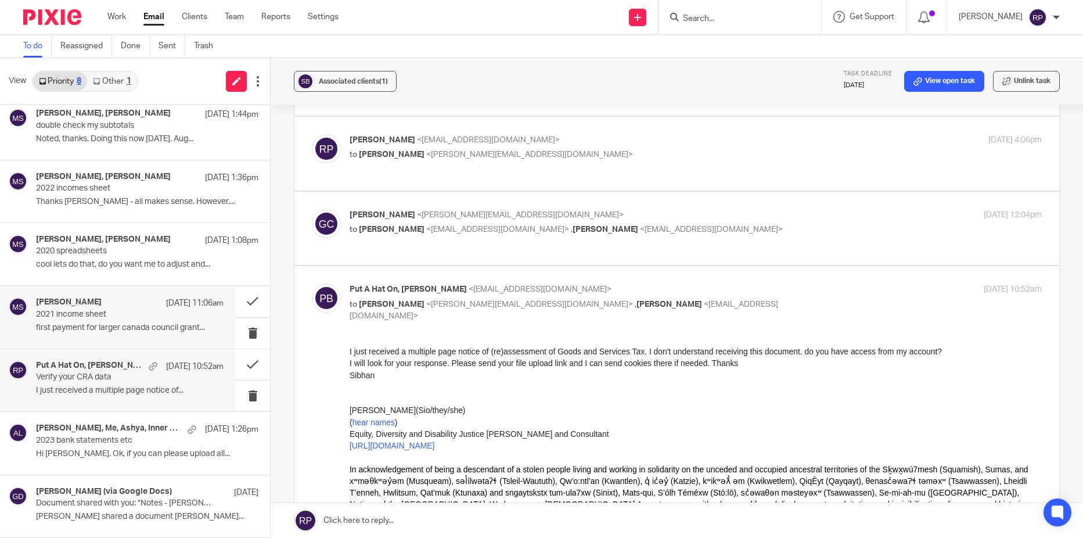
click at [100, 320] on div "Marika Swan Aug 20 11:06am 2021 income sheet first payment for larger canada co…" at bounding box center [130, 316] width 188 height 39
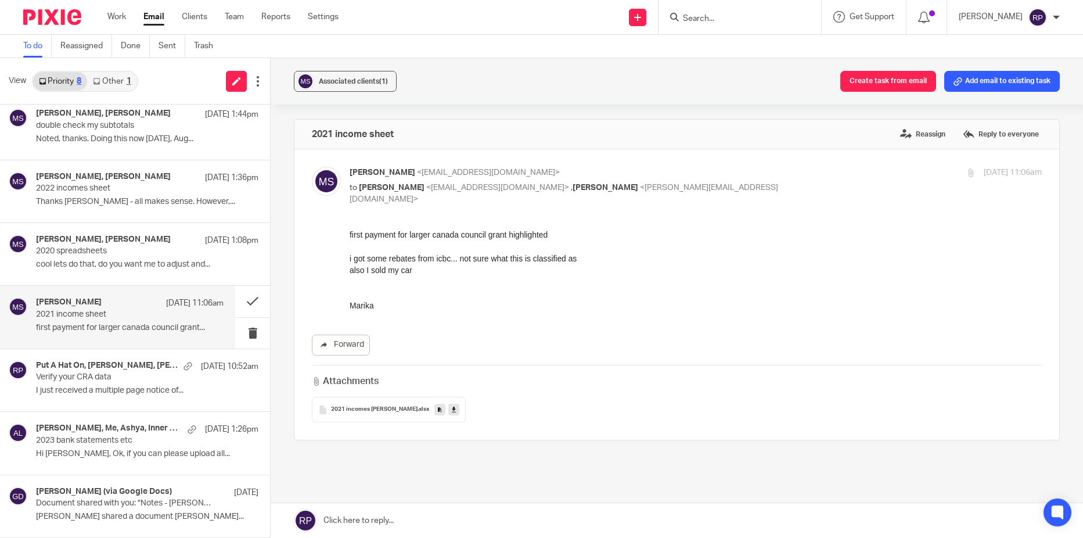
scroll to position [0, 0]
click at [998, 74] on button "Add email to existing task" at bounding box center [1002, 81] width 116 height 21
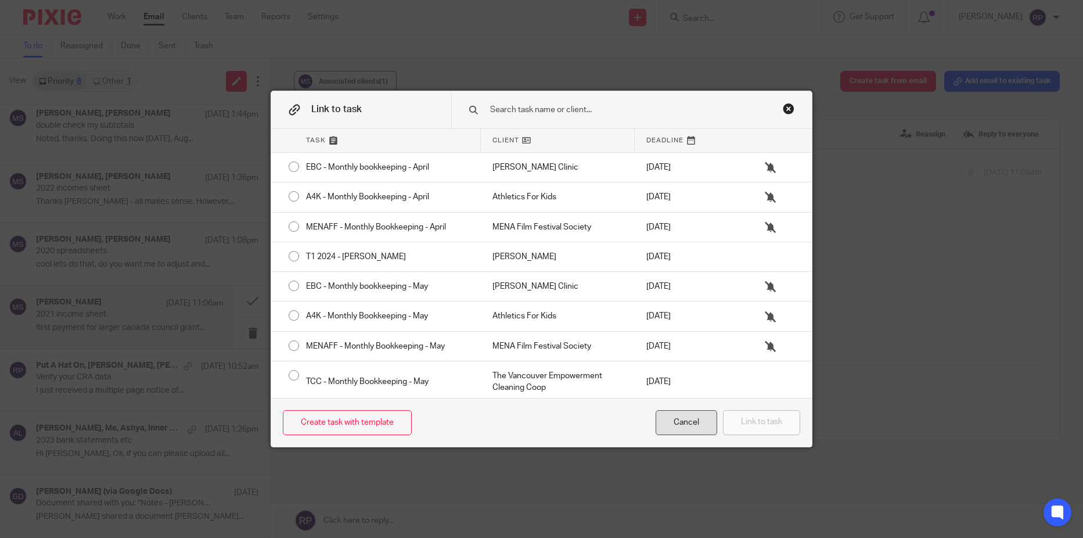
click at [688, 424] on div "Cancel" at bounding box center [687, 422] width 62 height 25
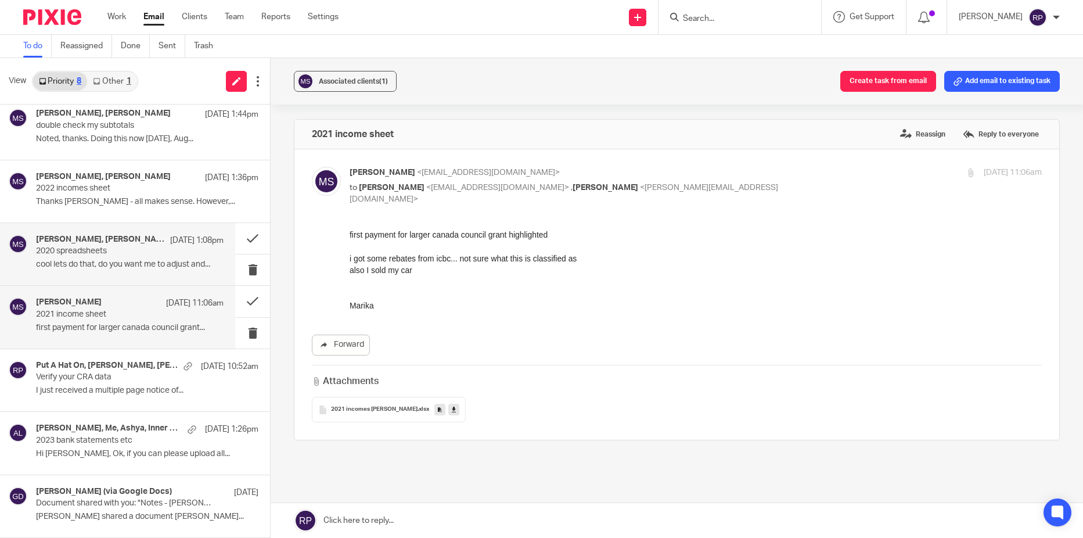
click at [132, 258] on div "Marika Swan, Gillian Cofsky Aug 20 1:08pm 2020 spreadsheets cool lets do that, …" at bounding box center [130, 254] width 188 height 39
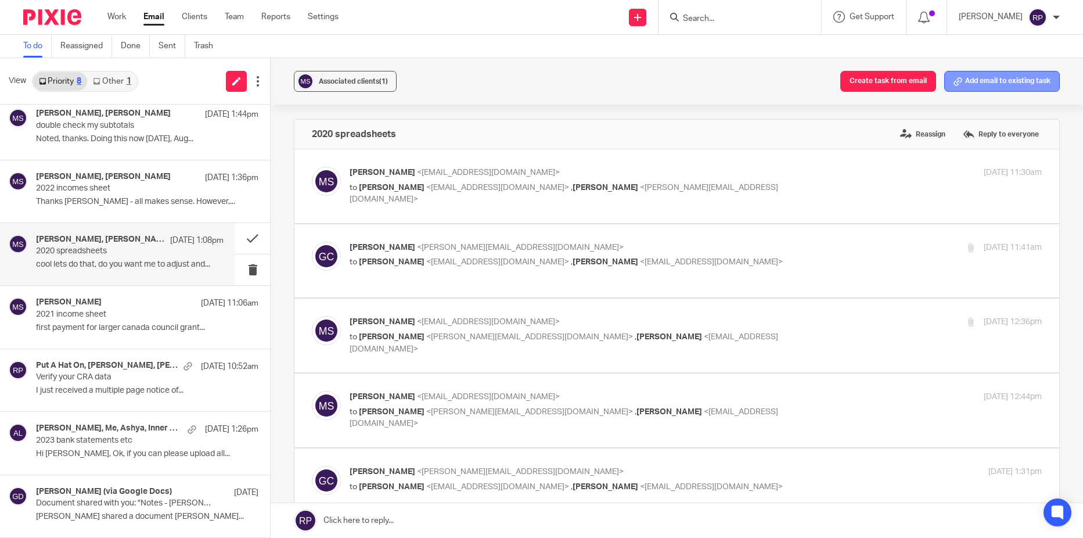
click at [1003, 81] on button "Add email to existing task" at bounding box center [1002, 81] width 116 height 21
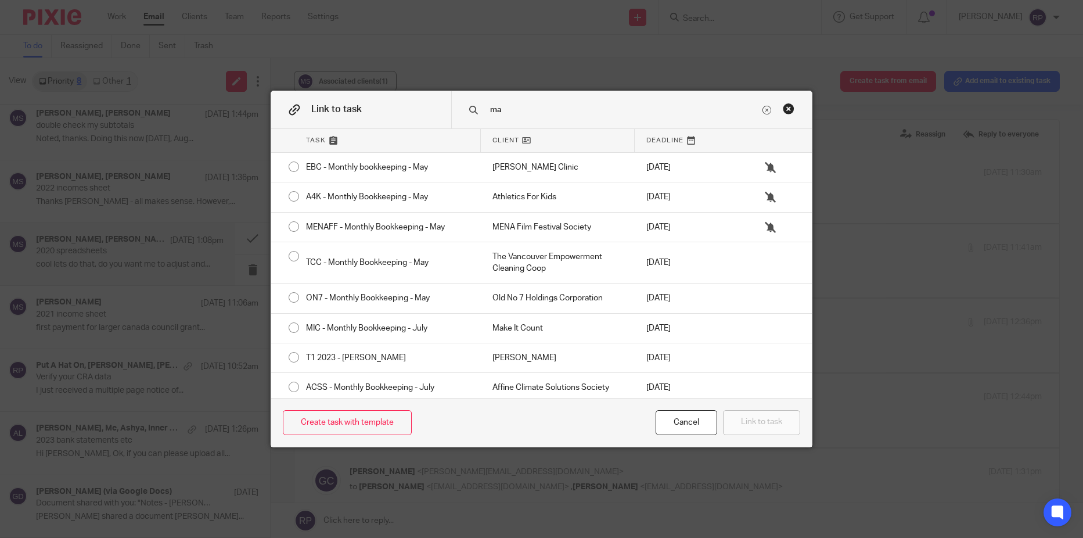
type input "m"
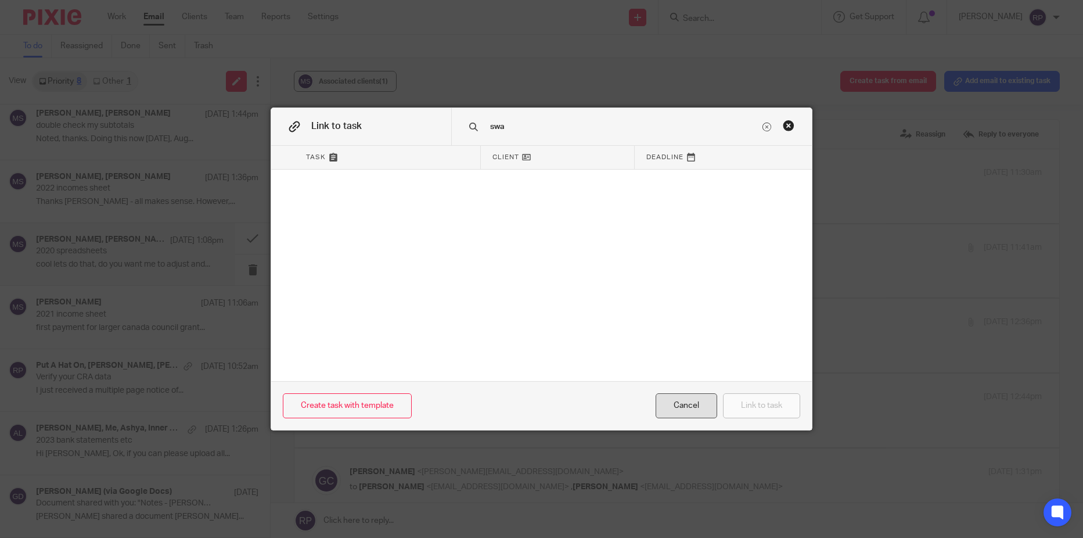
type input "swa"
click at [701, 411] on div "Cancel" at bounding box center [687, 405] width 62 height 25
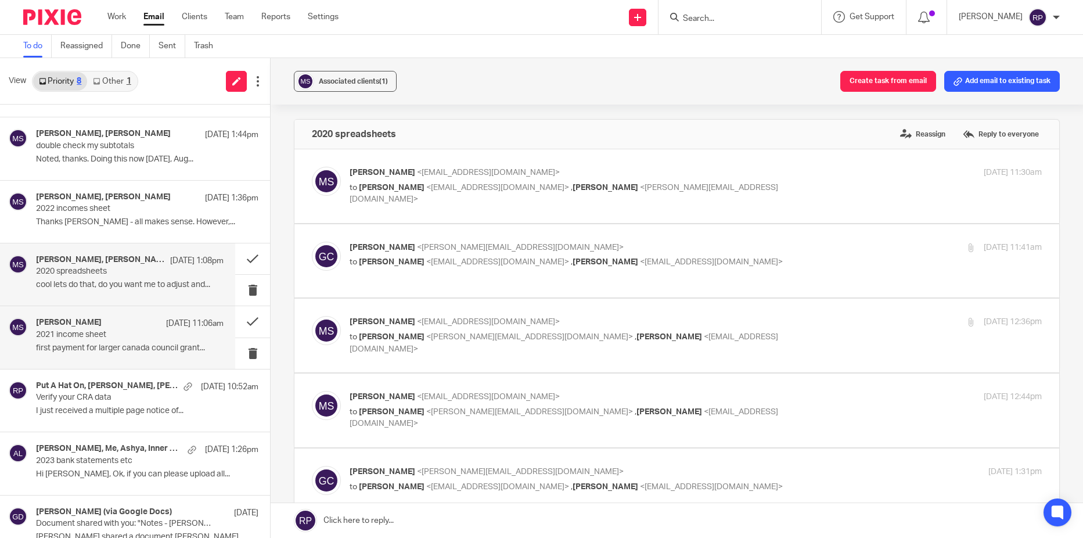
scroll to position [70, 0]
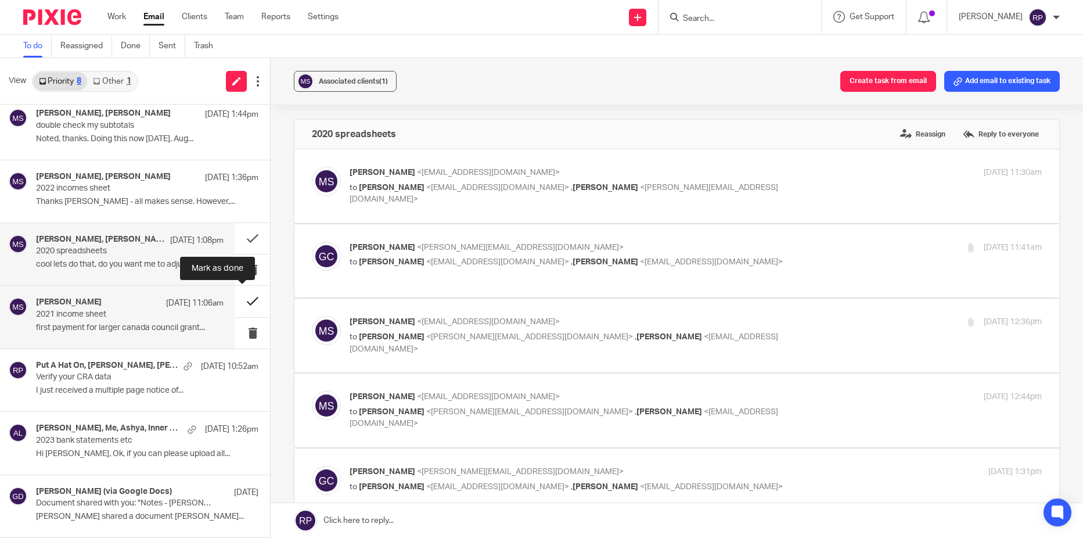
click at [237, 302] on button at bounding box center [252, 301] width 35 height 31
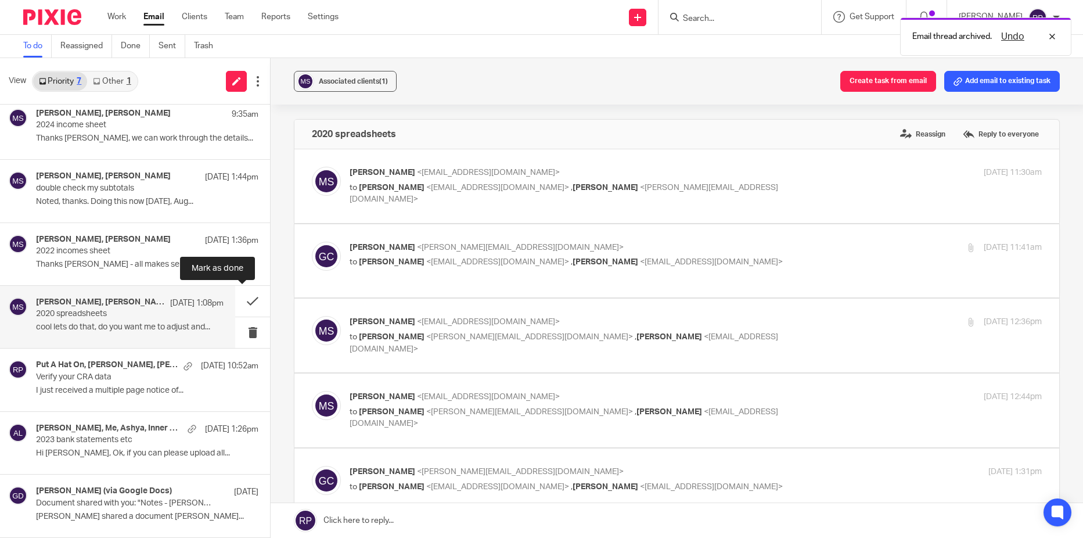
scroll to position [8, 0]
click at [196, 316] on div "Marika Swan, Gillian Cofsky Aug 20 1:08pm 2020 spreadsheets cool lets do that, …" at bounding box center [130, 316] width 188 height 39
click at [238, 298] on button at bounding box center [252, 301] width 35 height 31
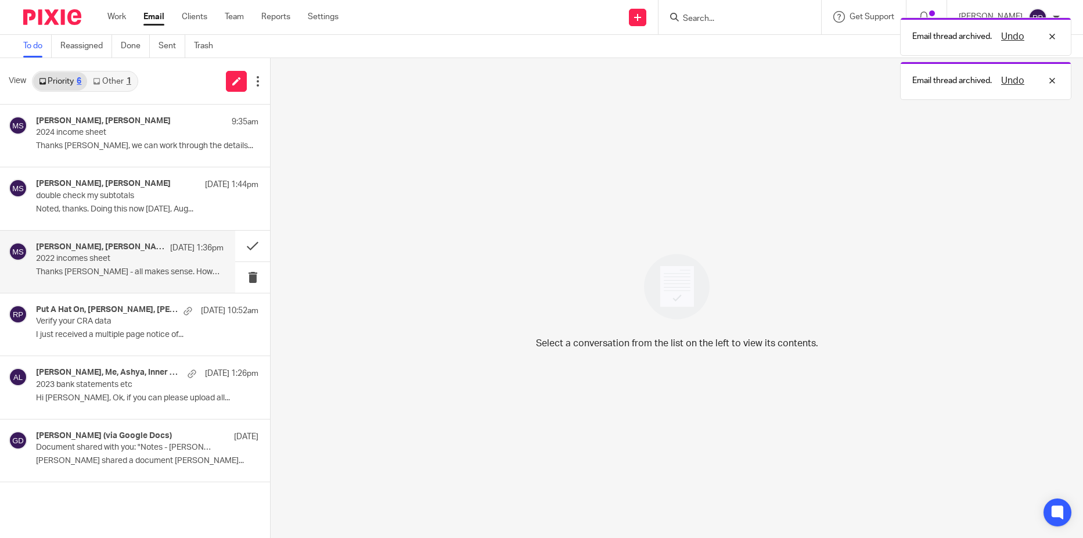
click at [104, 271] on p "Thanks Marika - all makes sense. However,..." at bounding box center [130, 272] width 188 height 10
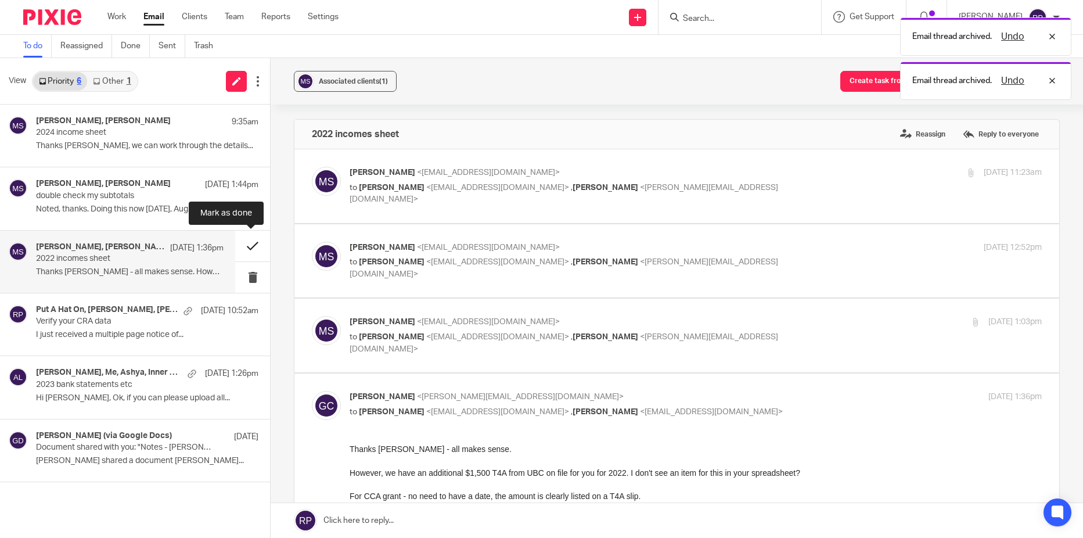
click at [250, 243] on button at bounding box center [252, 246] width 35 height 31
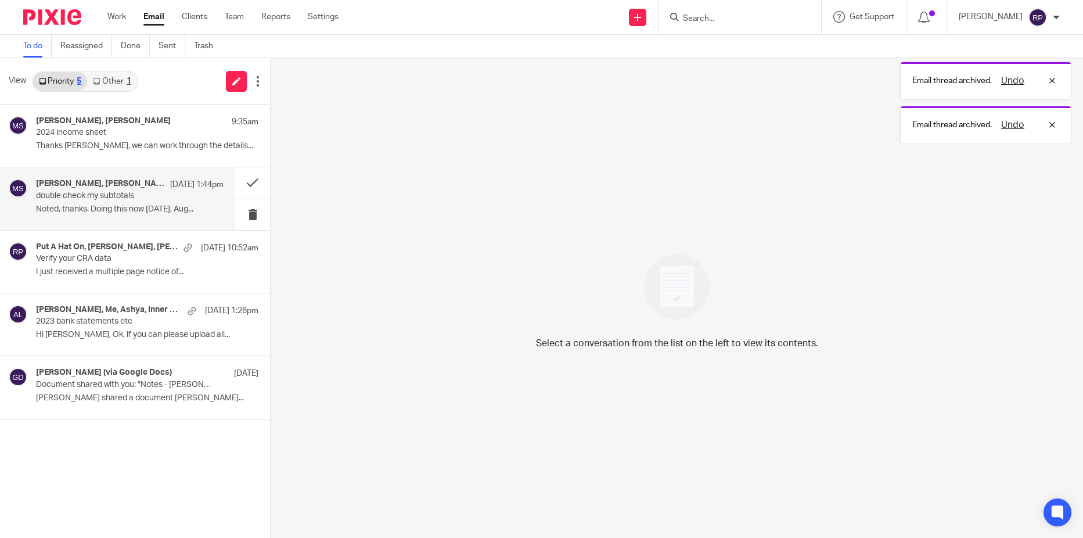
click at [102, 210] on p "Noted, thanks. Doing this now On Wed, Aug..." at bounding box center [130, 209] width 188 height 10
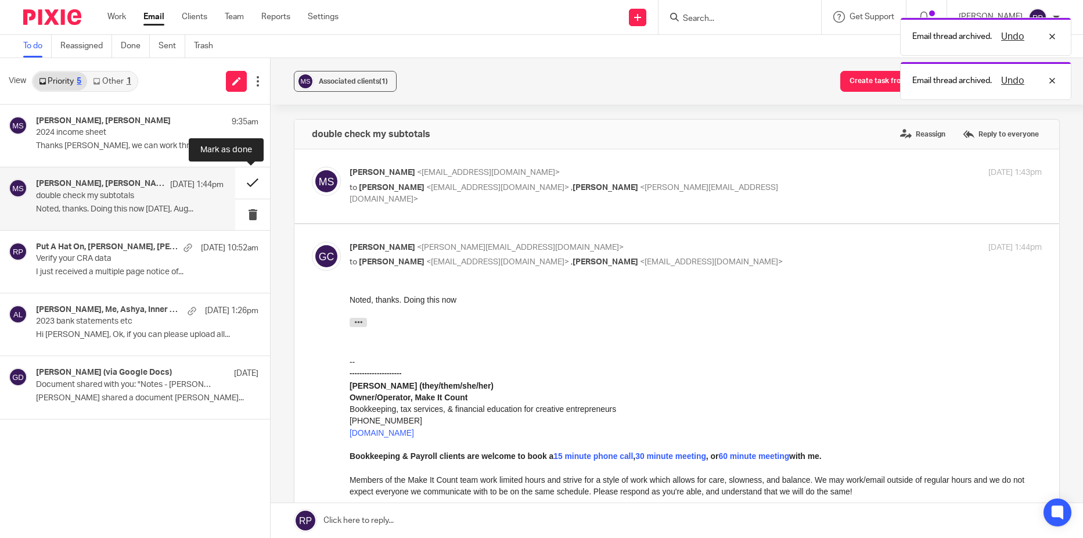
click at [256, 188] on button at bounding box center [252, 182] width 35 height 31
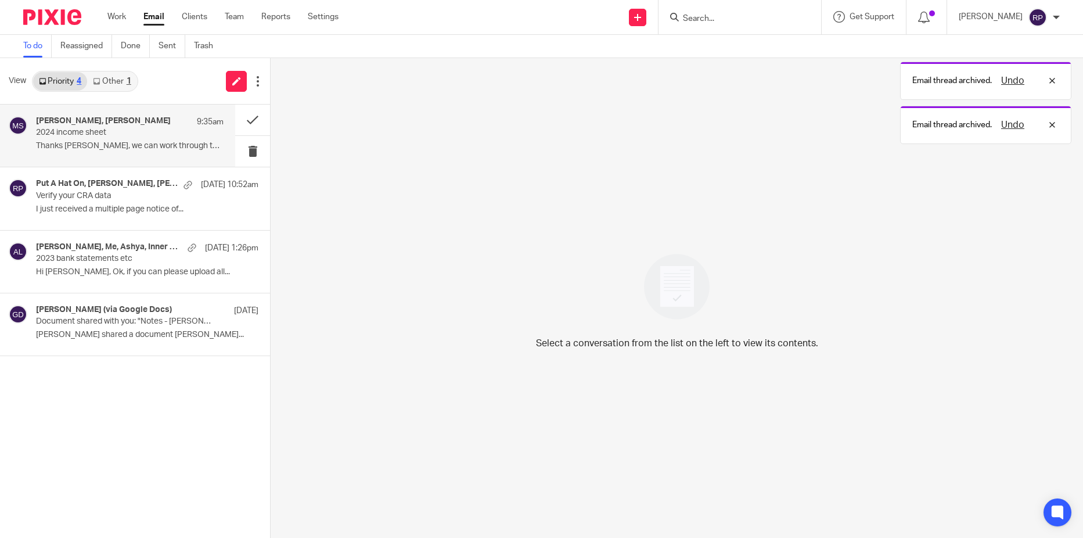
click at [107, 150] on p "Thanks Marika, we can work through the details..." at bounding box center [130, 146] width 188 height 10
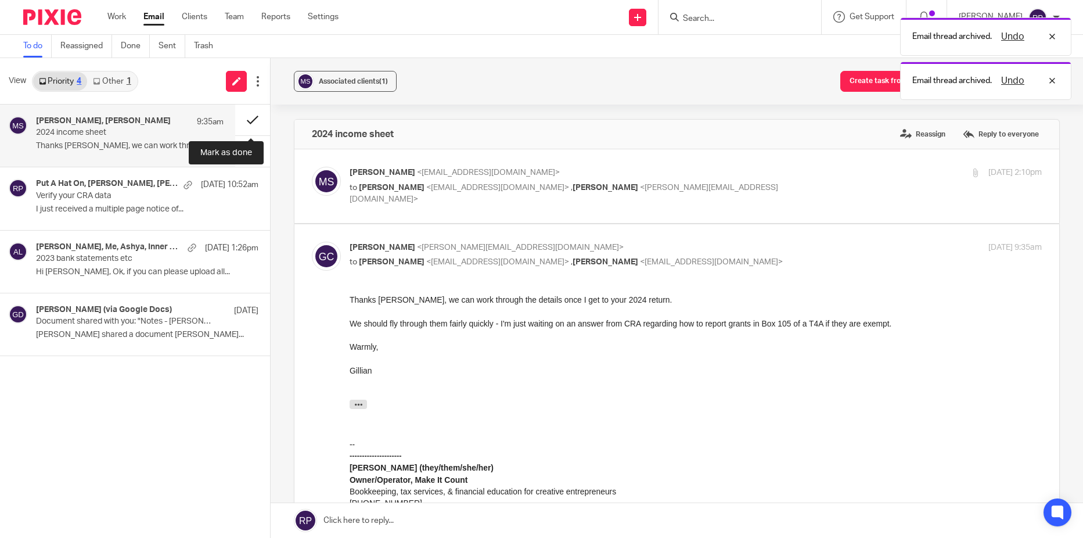
click at [247, 118] on button at bounding box center [252, 120] width 35 height 31
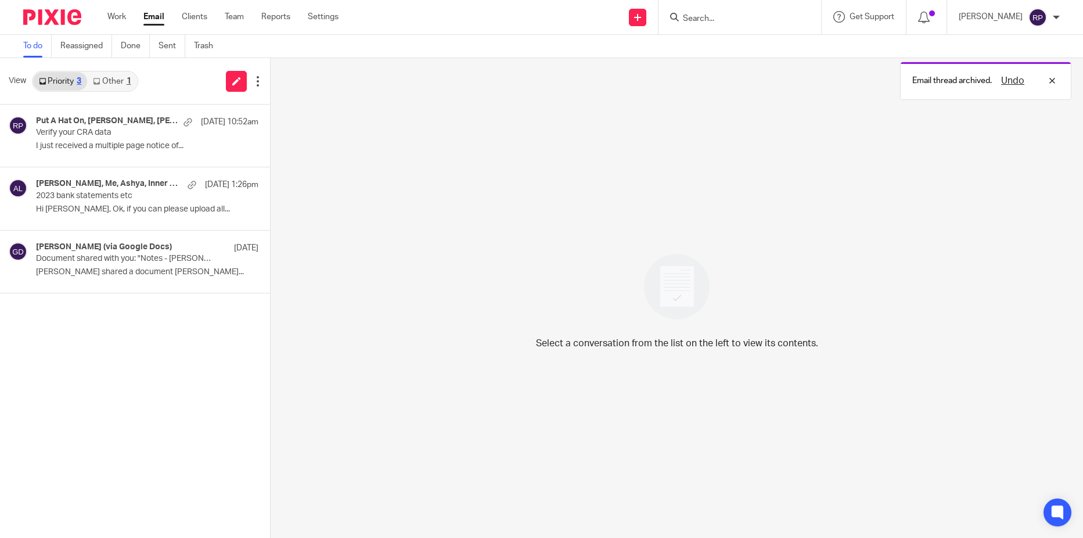
click at [117, 81] on link "Other 1" at bounding box center [111, 81] width 49 height 19
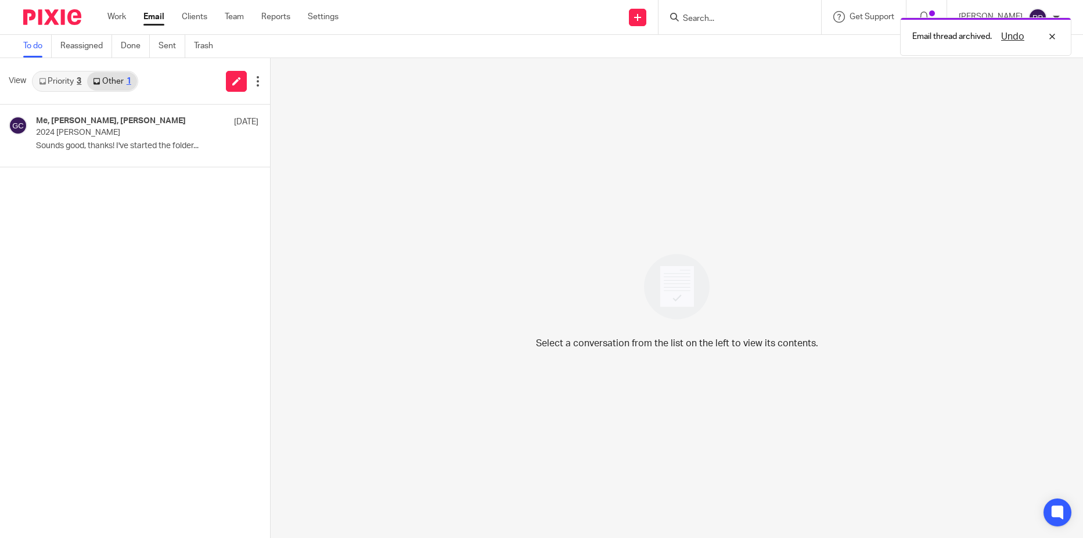
click at [64, 81] on link "Priority 3" at bounding box center [60, 81] width 54 height 19
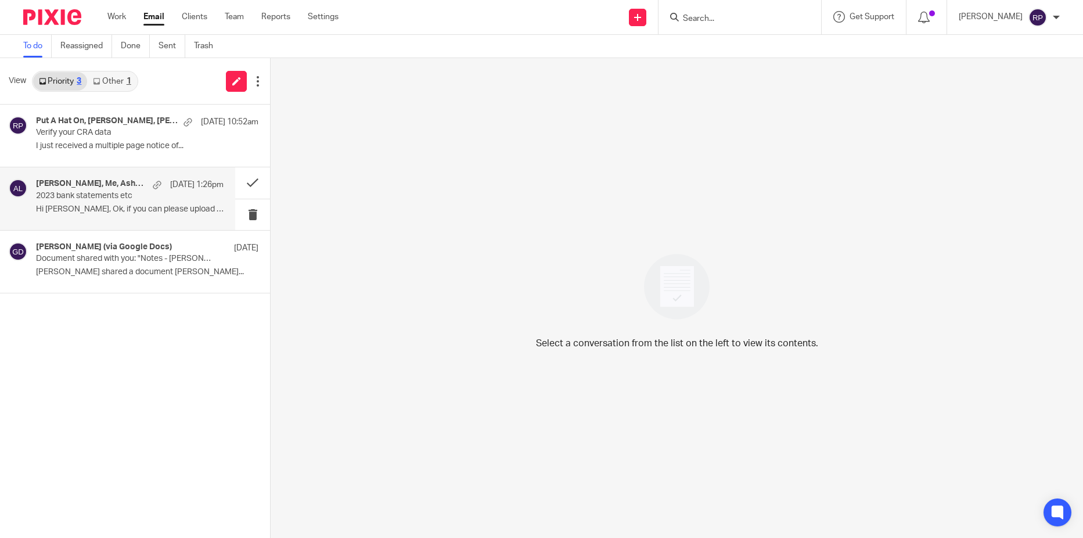
click at [94, 197] on p "2023 bank statements etc" at bounding box center [111, 196] width 150 height 10
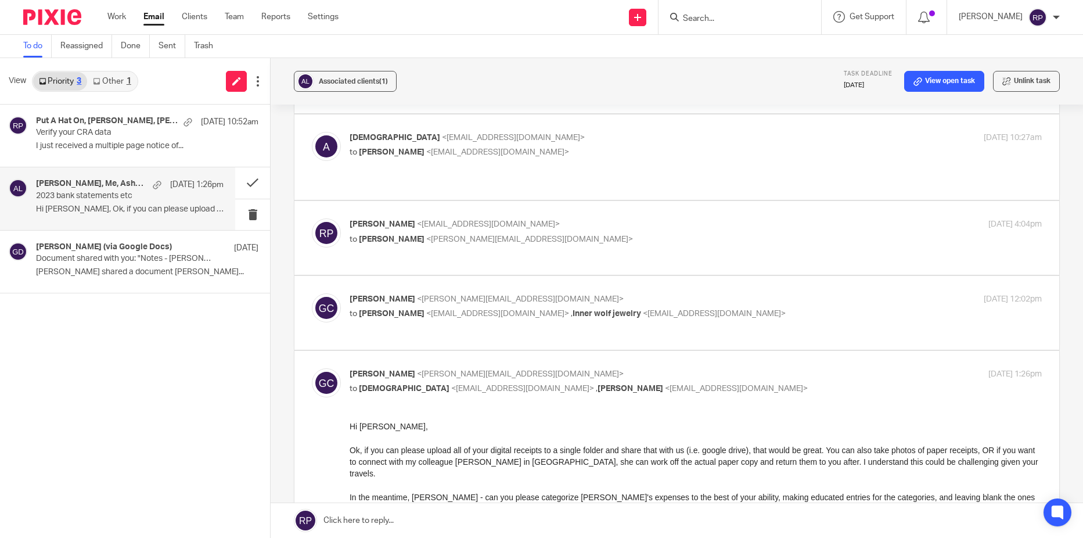
scroll to position [1917, 0]
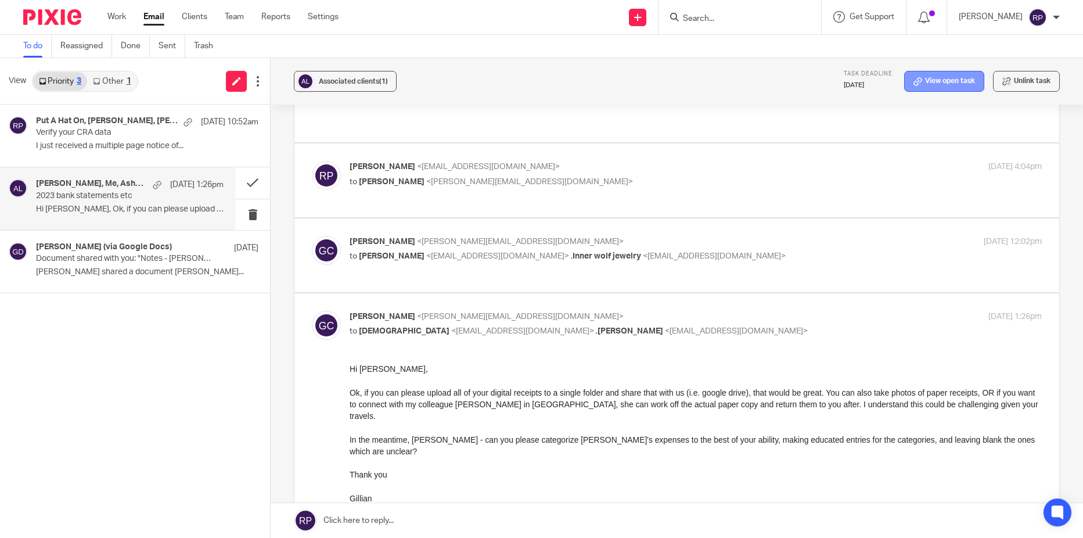
click at [928, 77] on link "View open task" at bounding box center [944, 81] width 80 height 21
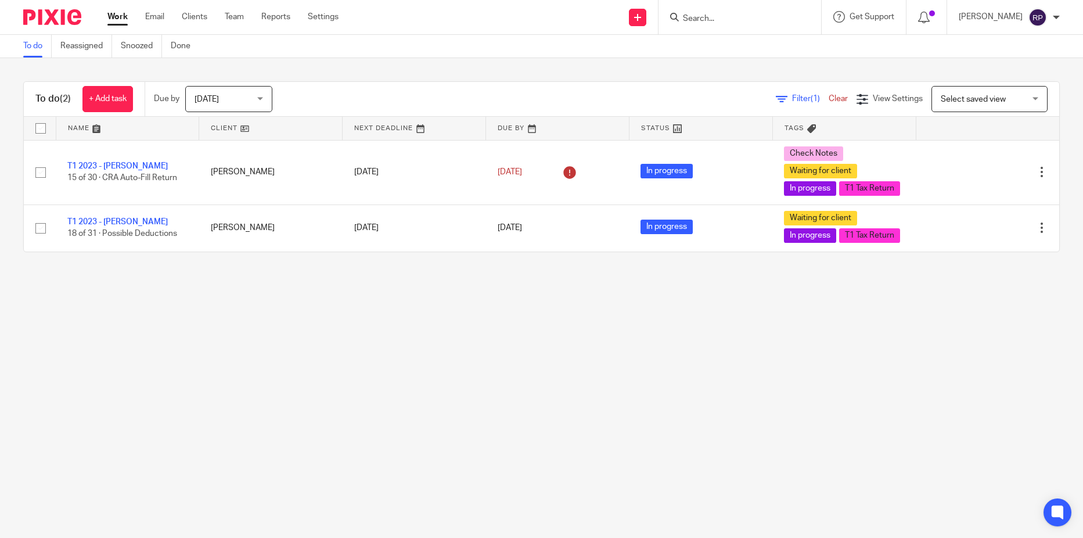
click at [263, 99] on div "Tomorrow Tomorrow" at bounding box center [228, 99] width 87 height 26
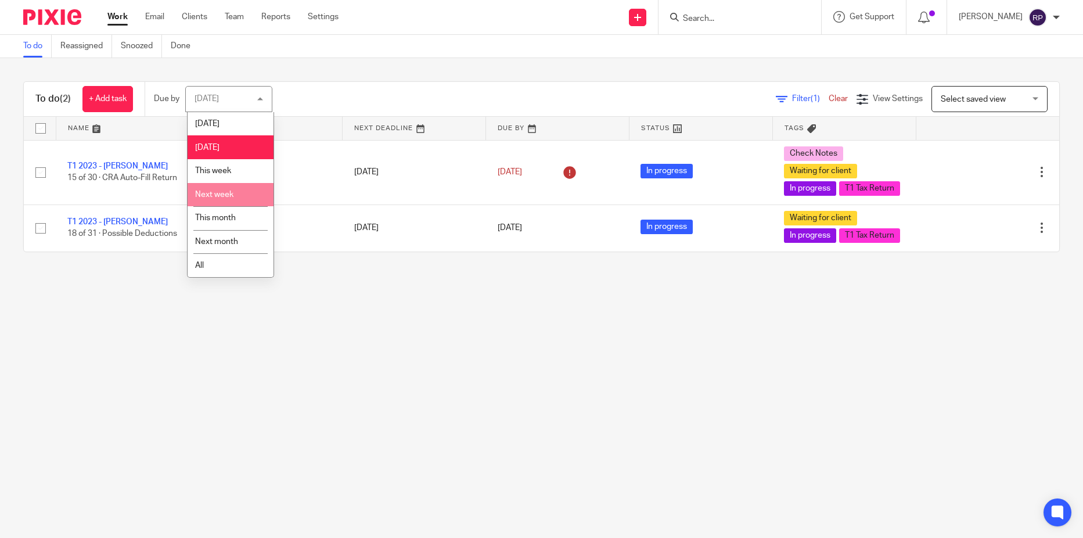
click at [237, 201] on li "Next week" at bounding box center [231, 195] width 86 height 24
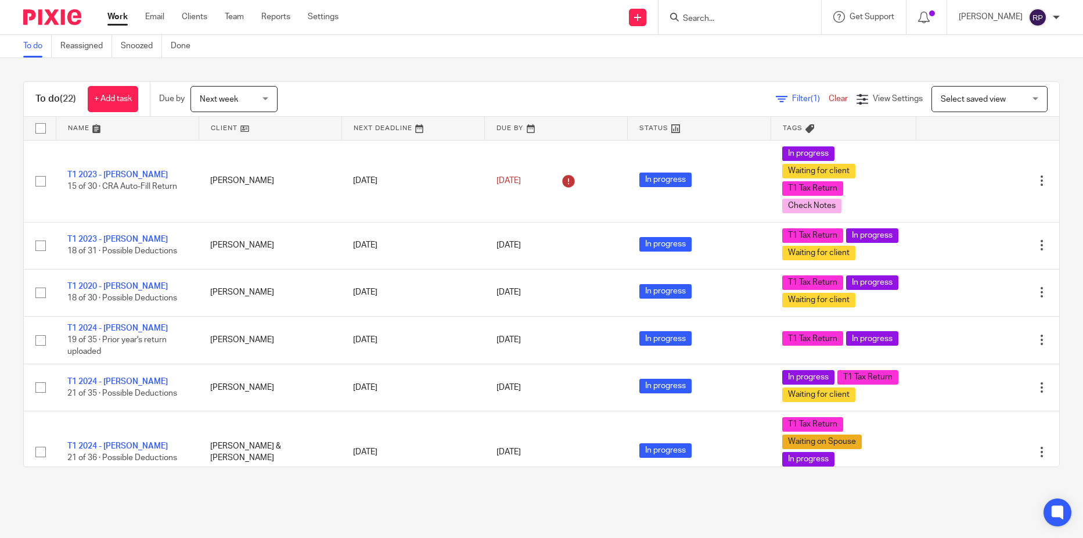
click at [267, 100] on div "Next week Next week" at bounding box center [234, 99] width 87 height 26
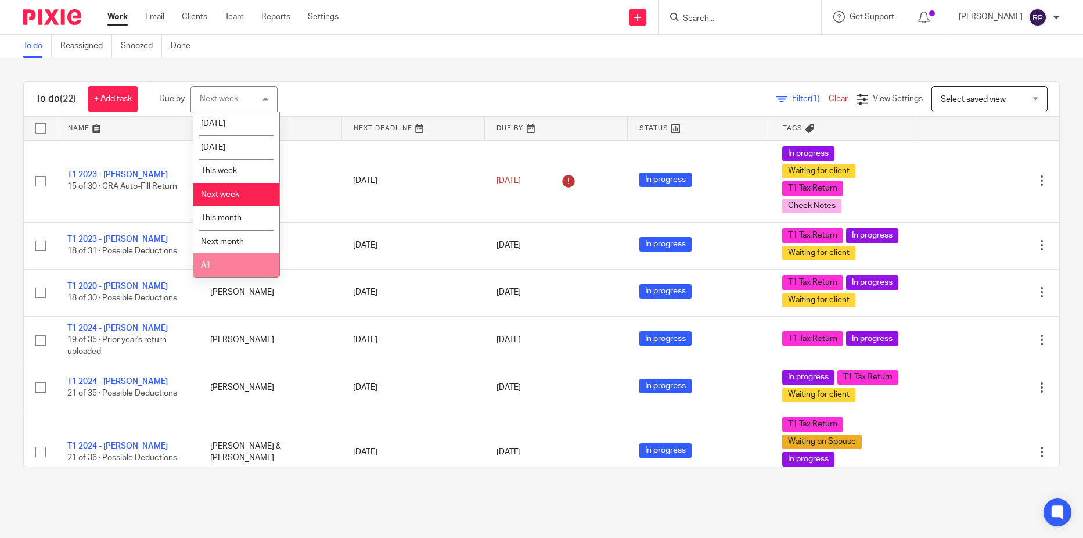
click at [240, 266] on li "All" at bounding box center [236, 265] width 86 height 24
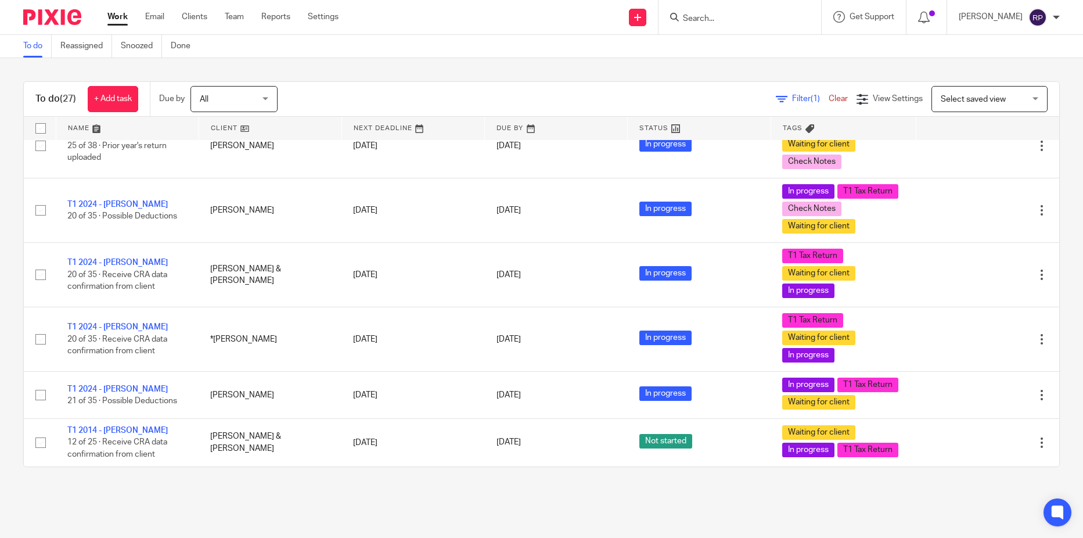
scroll to position [1467, 0]
click at [712, 10] on form at bounding box center [744, 17] width 124 height 15
click at [713, 15] on input "Search" at bounding box center [734, 19] width 105 height 10
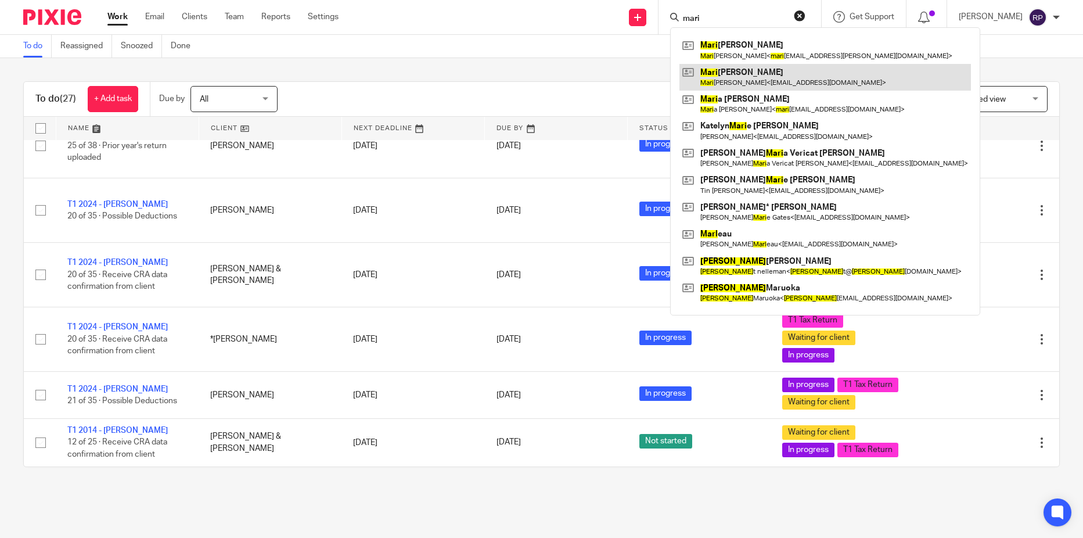
type input "mari"
click at [724, 74] on link at bounding box center [826, 77] width 292 height 27
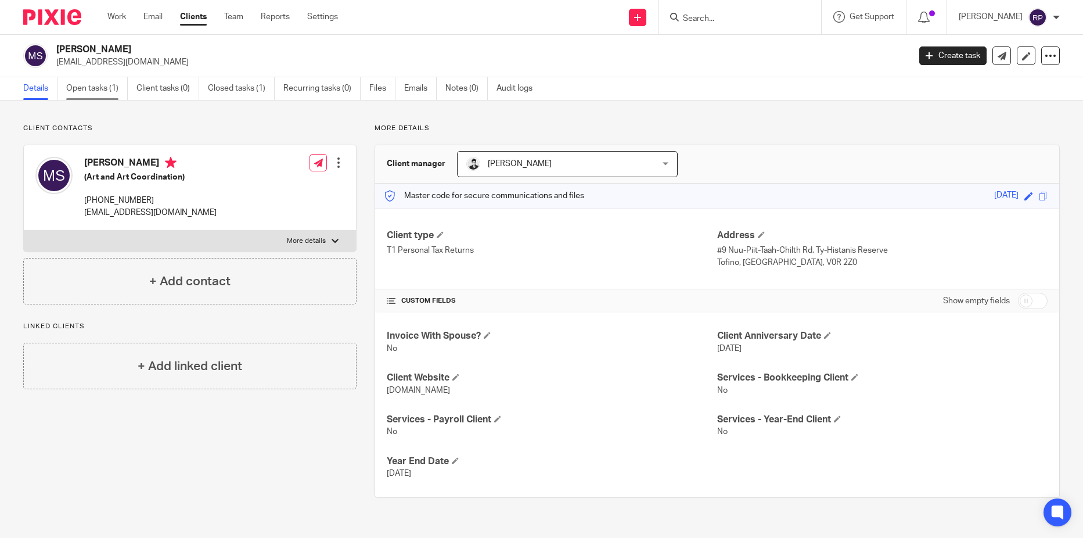
click at [78, 81] on link "Open tasks (1)" at bounding box center [97, 88] width 62 height 23
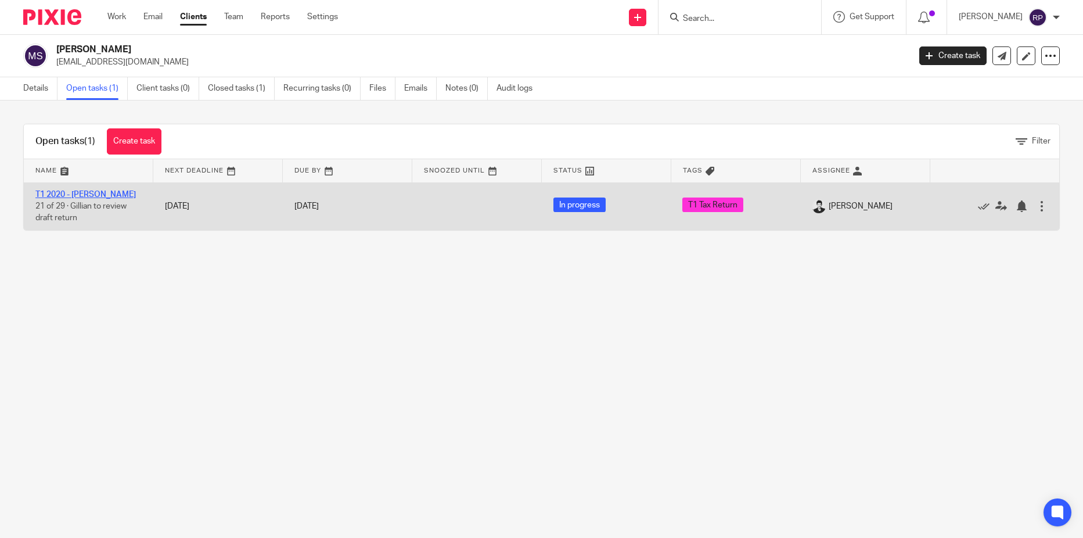
click at [64, 193] on link "T1 2020 - Marika Swan" at bounding box center [85, 195] width 100 height 8
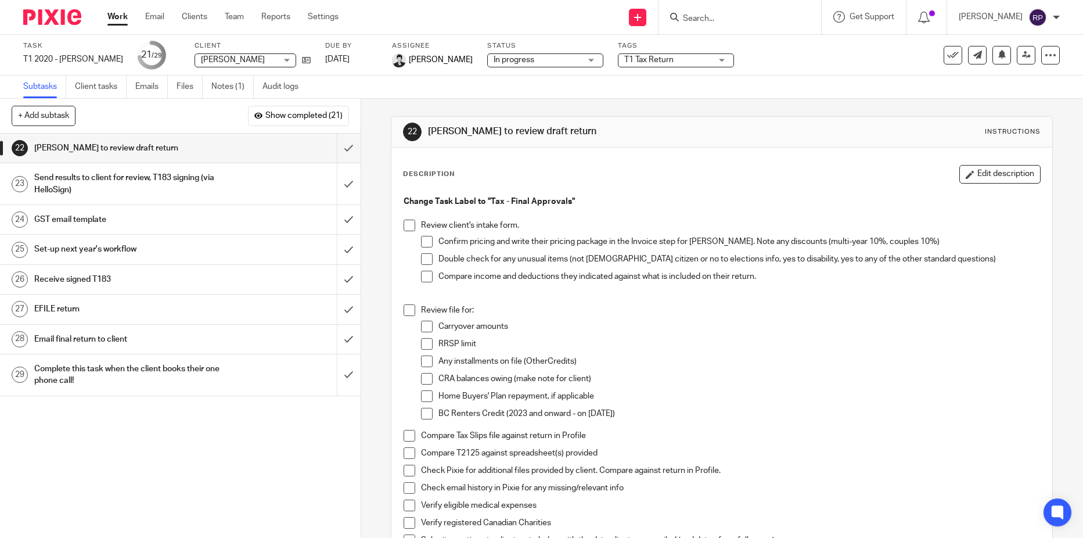
click at [120, 12] on link "Work" at bounding box center [117, 17] width 20 height 12
